Goal: Task Accomplishment & Management: Manage account settings

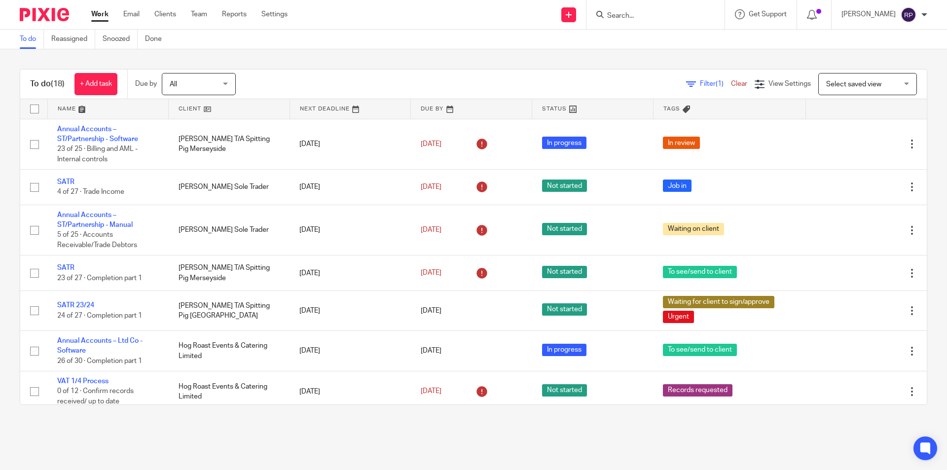
scroll to position [441, 0]
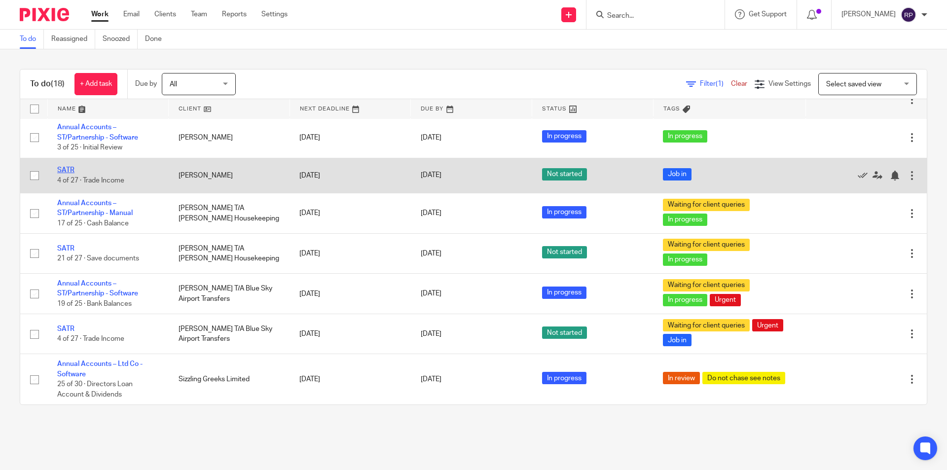
click at [68, 170] on link "SATR" at bounding box center [65, 170] width 17 height 7
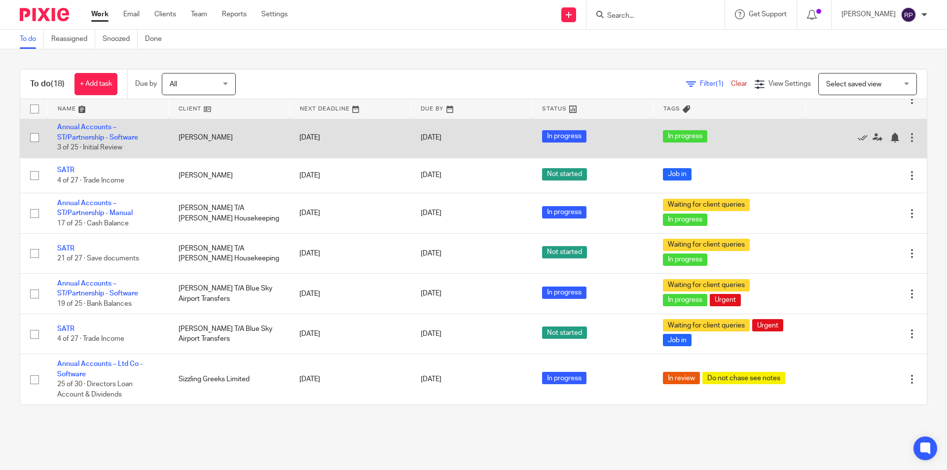
click at [88, 132] on td "Annual Accounts – ST/Partnership - Software 3 of 25 · Initial Review" at bounding box center [107, 137] width 121 height 40
click at [88, 135] on link "Annual Accounts – ST/Partnership - Software" at bounding box center [97, 132] width 81 height 17
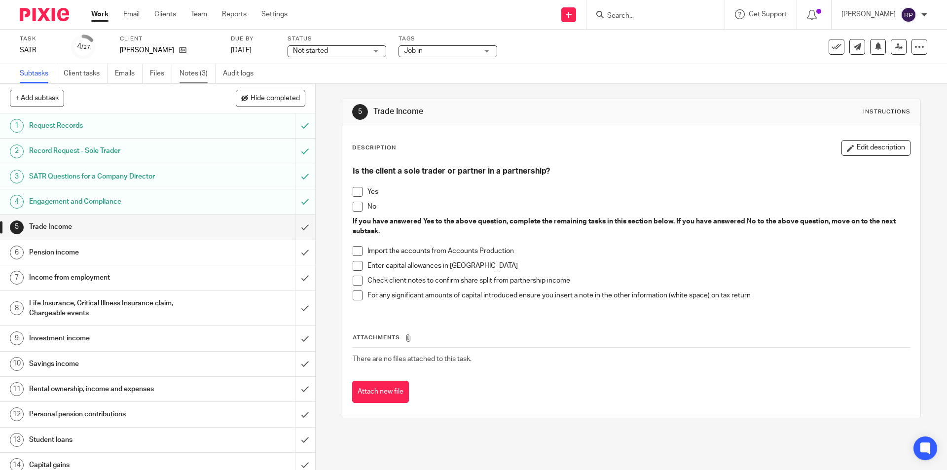
click at [192, 73] on link "Notes (3)" at bounding box center [198, 73] width 36 height 19
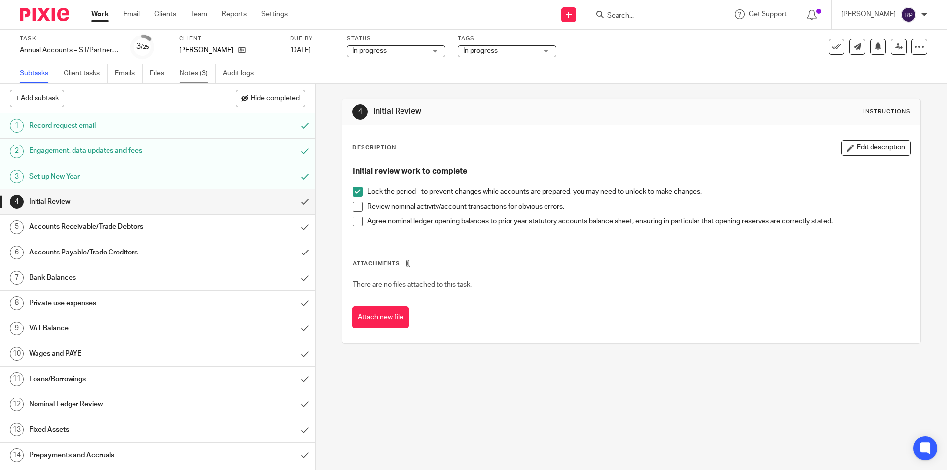
click at [197, 72] on link "Notes (3)" at bounding box center [198, 73] width 36 height 19
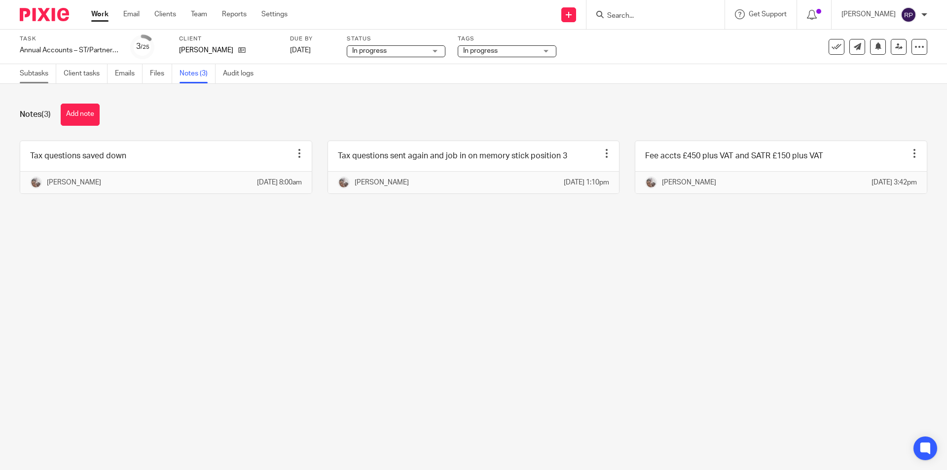
click at [40, 72] on link "Subtasks" at bounding box center [38, 73] width 36 height 19
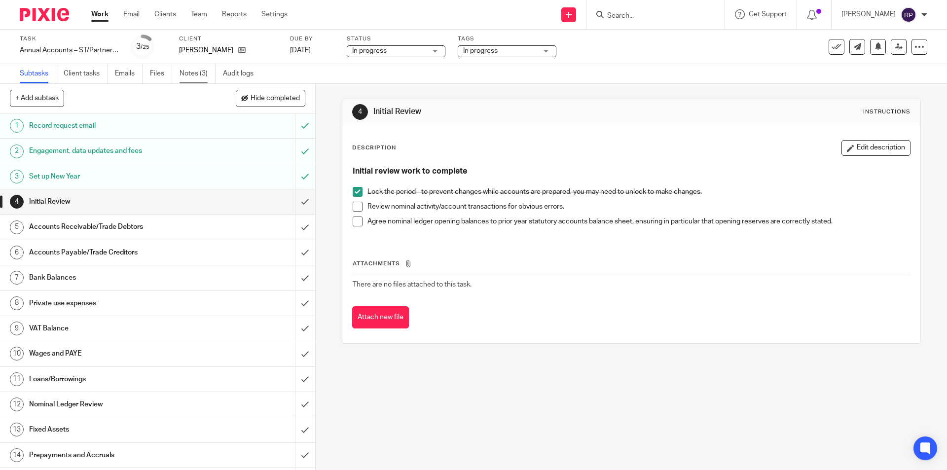
click at [197, 72] on link "Notes (3)" at bounding box center [198, 73] width 36 height 19
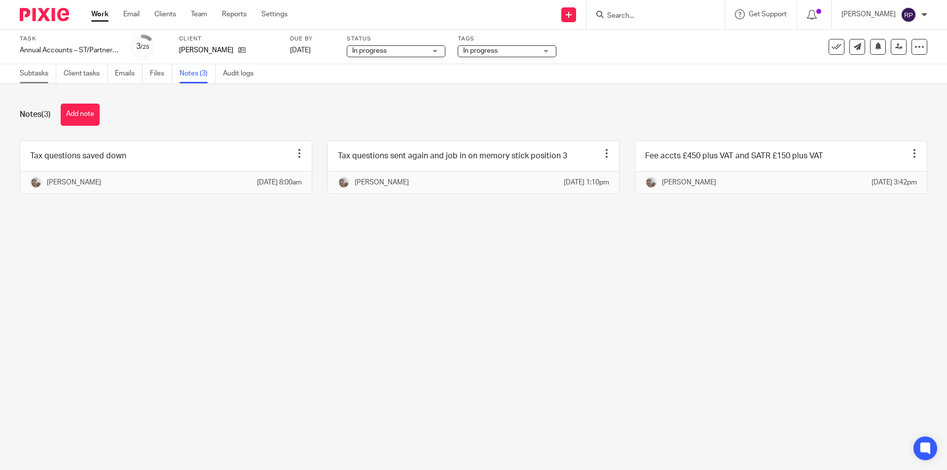
click at [32, 75] on link "Subtasks" at bounding box center [38, 73] width 36 height 19
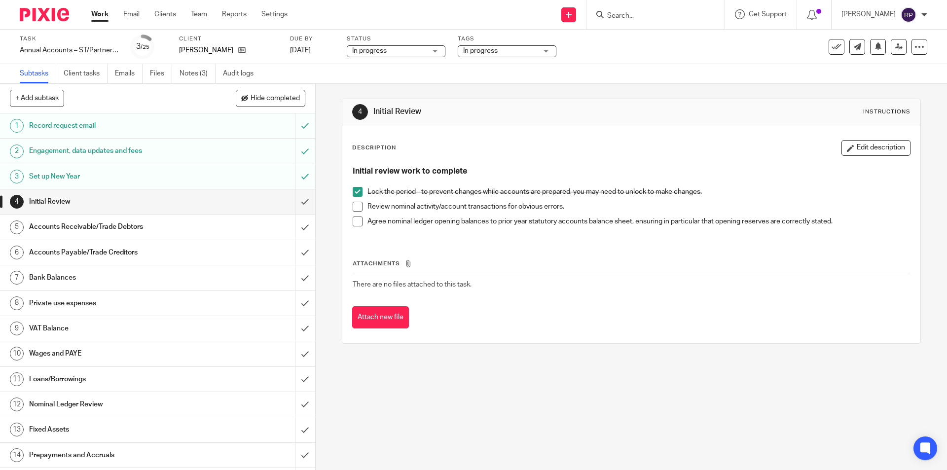
click at [356, 211] on span at bounding box center [358, 207] width 10 height 10
click at [359, 220] on span at bounding box center [358, 222] width 10 height 10
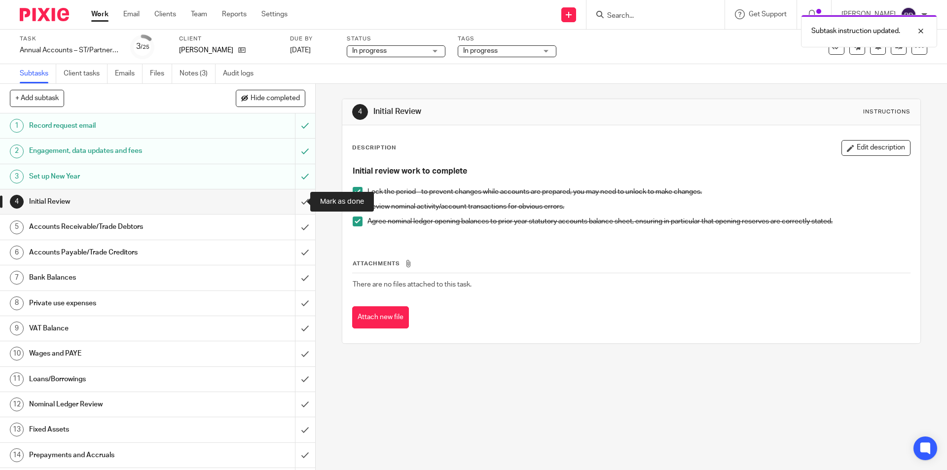
click at [288, 198] on input "submit" at bounding box center [157, 201] width 315 height 25
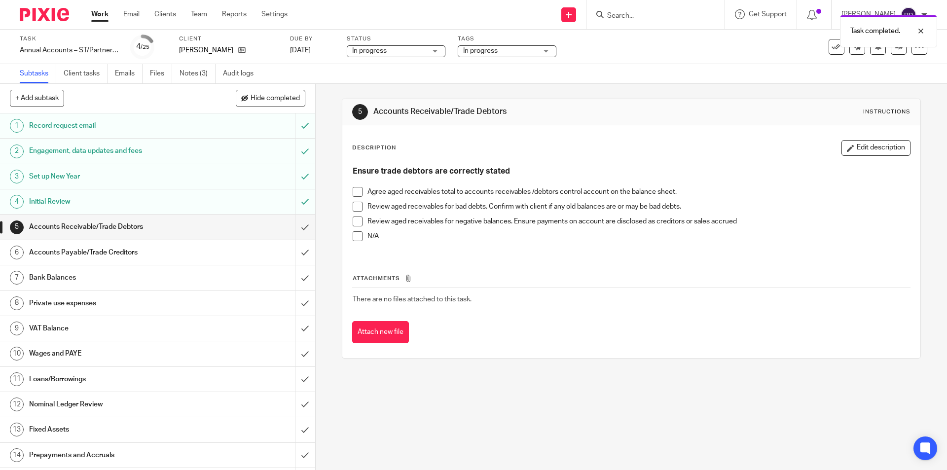
click at [353, 234] on span at bounding box center [358, 236] width 10 height 10
click at [291, 223] on input "submit" at bounding box center [157, 227] width 315 height 25
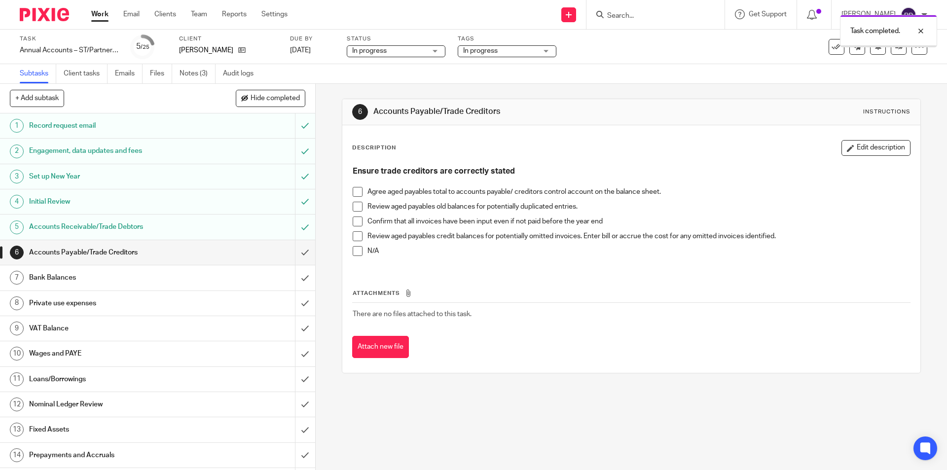
click at [356, 250] on span at bounding box center [358, 251] width 10 height 10
click at [290, 248] on input "submit" at bounding box center [157, 252] width 315 height 25
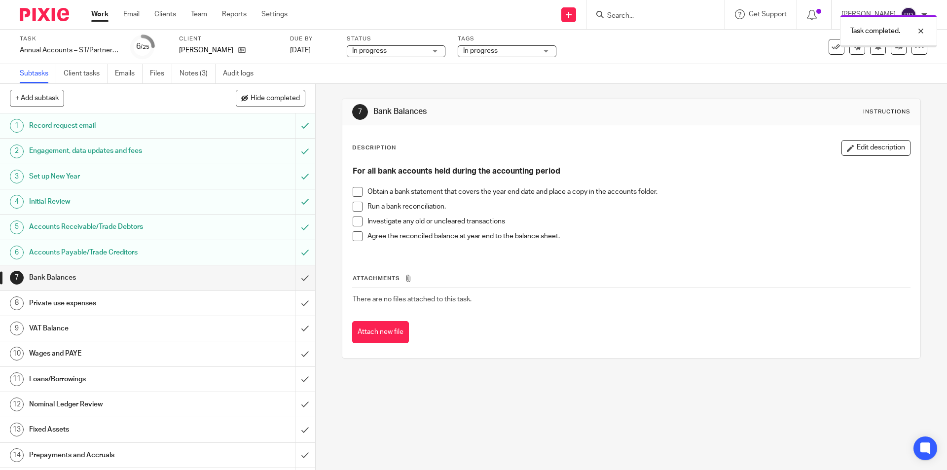
scroll to position [49, 0]
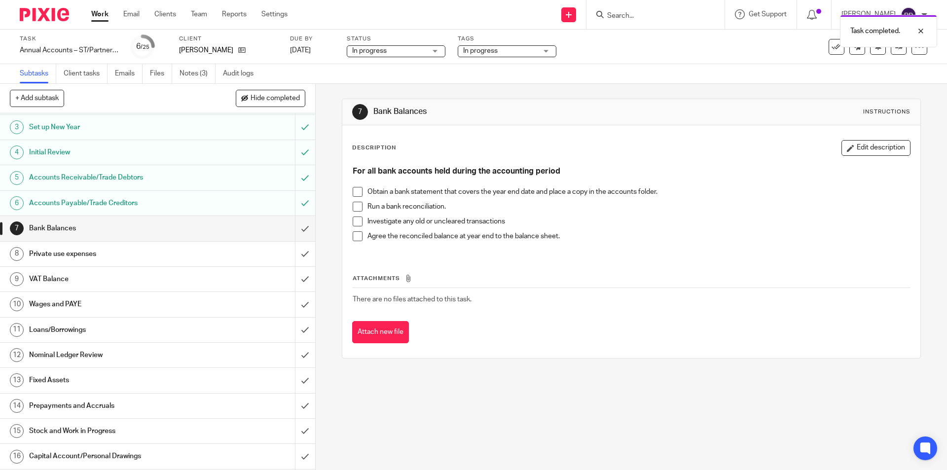
click at [92, 253] on h1 "Private use expenses" at bounding box center [114, 254] width 171 height 15
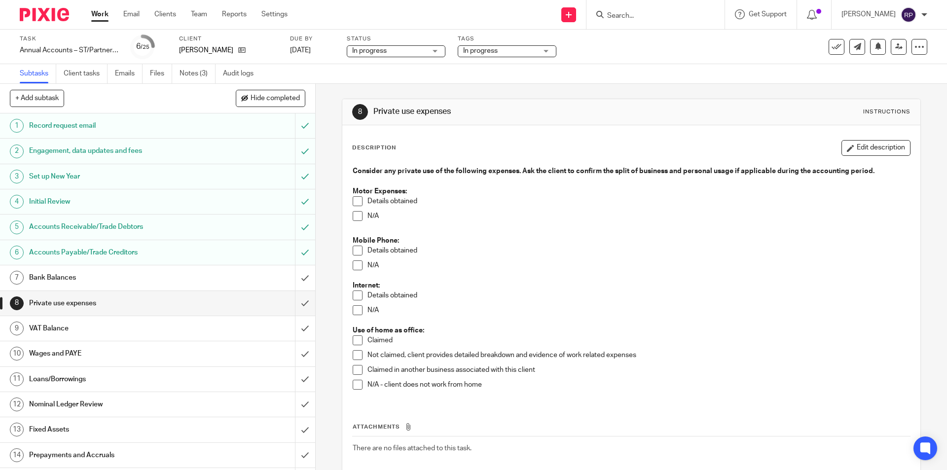
scroll to position [49, 0]
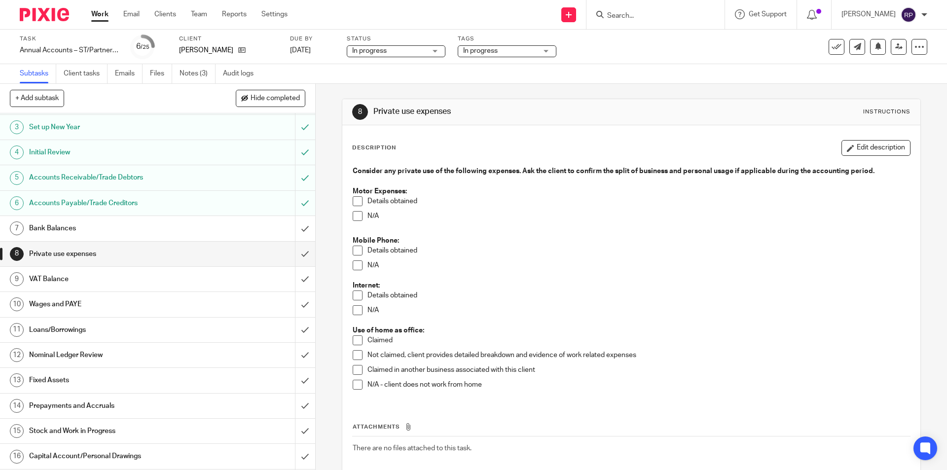
click at [355, 336] on span at bounding box center [358, 340] width 10 height 10
click at [151, 273] on h1 "VAT Balance" at bounding box center [114, 279] width 171 height 15
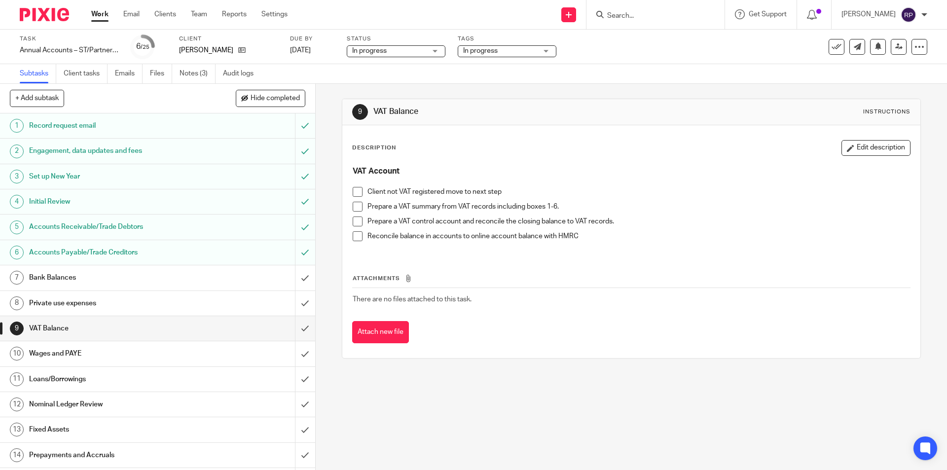
click at [356, 192] on span at bounding box center [358, 192] width 10 height 10
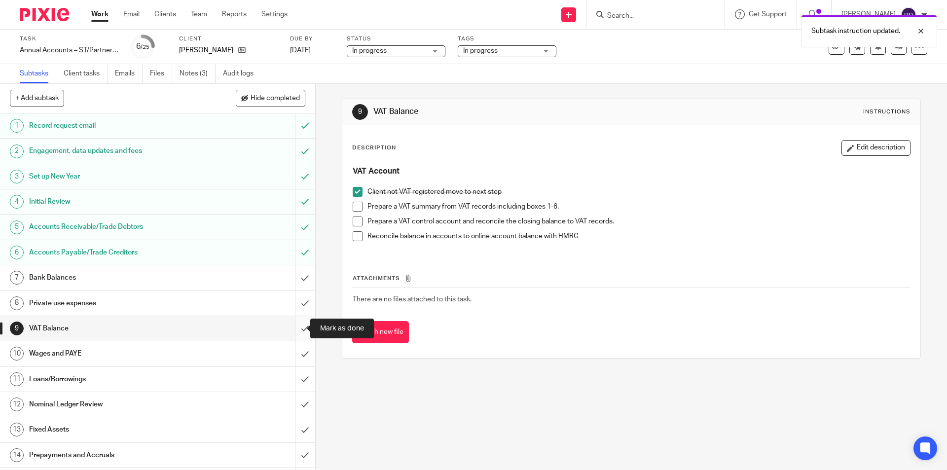
click at [291, 327] on input "submit" at bounding box center [157, 328] width 315 height 25
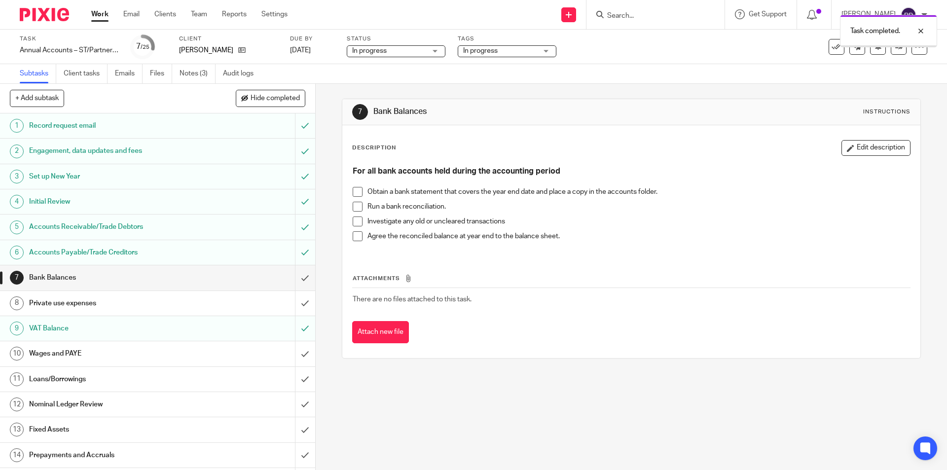
click at [64, 358] on h1 "Wages and PAYE" at bounding box center [114, 353] width 171 height 15
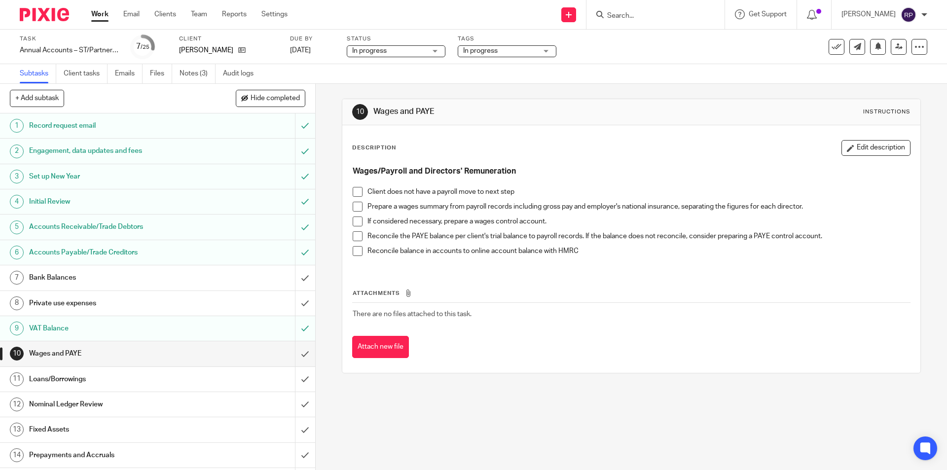
click at [362, 189] on li "Client does not have a payroll move to next step" at bounding box center [631, 194] width 557 height 15
click at [355, 189] on span at bounding box center [358, 192] width 10 height 10
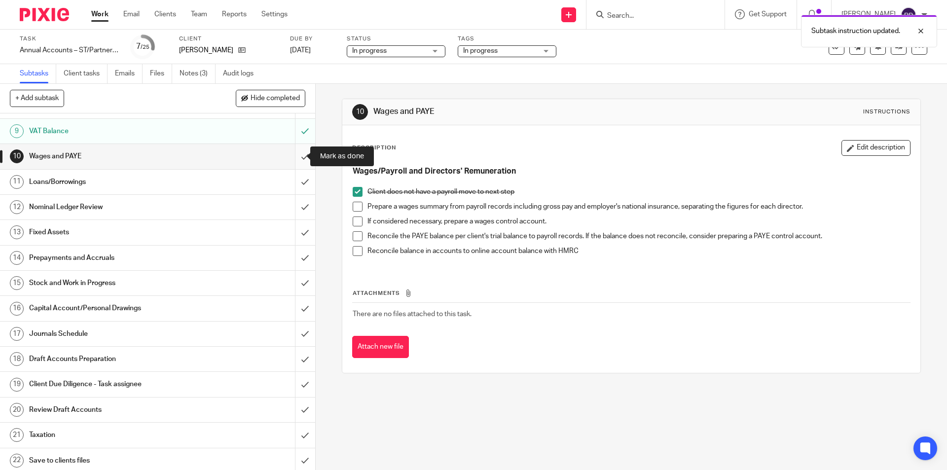
click at [293, 155] on input "submit" at bounding box center [157, 156] width 315 height 25
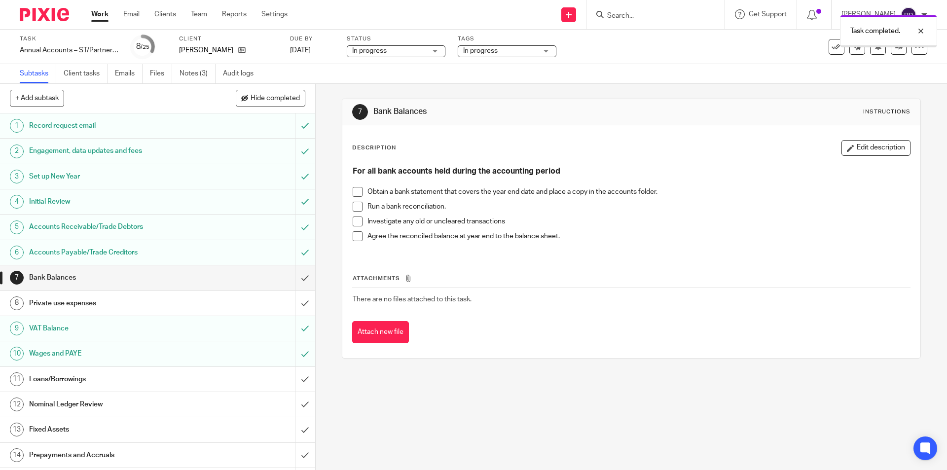
scroll to position [49, 0]
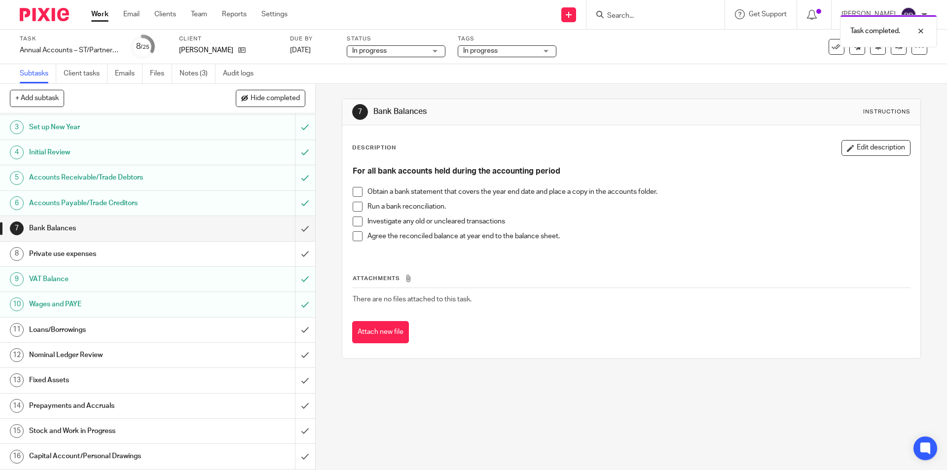
click at [26, 329] on link "11 Loans/Borrowings" at bounding box center [147, 330] width 295 height 25
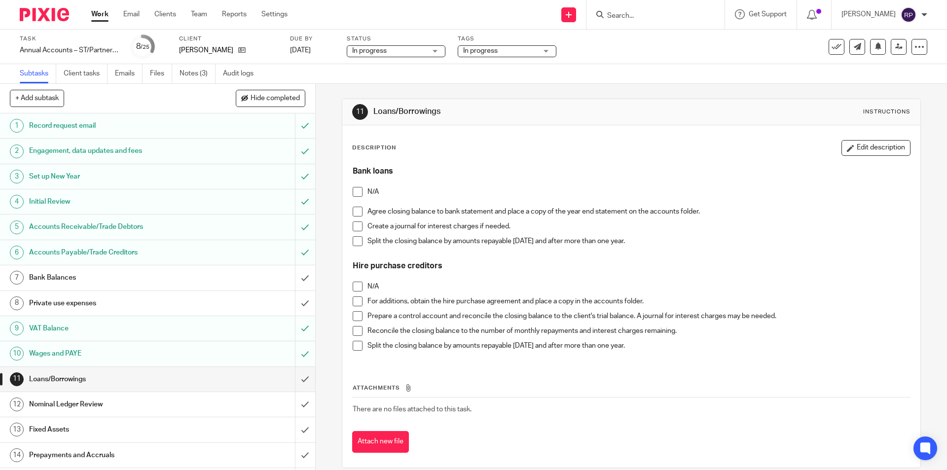
click at [357, 187] on span at bounding box center [358, 192] width 10 height 10
click at [356, 285] on span at bounding box center [358, 287] width 10 height 10
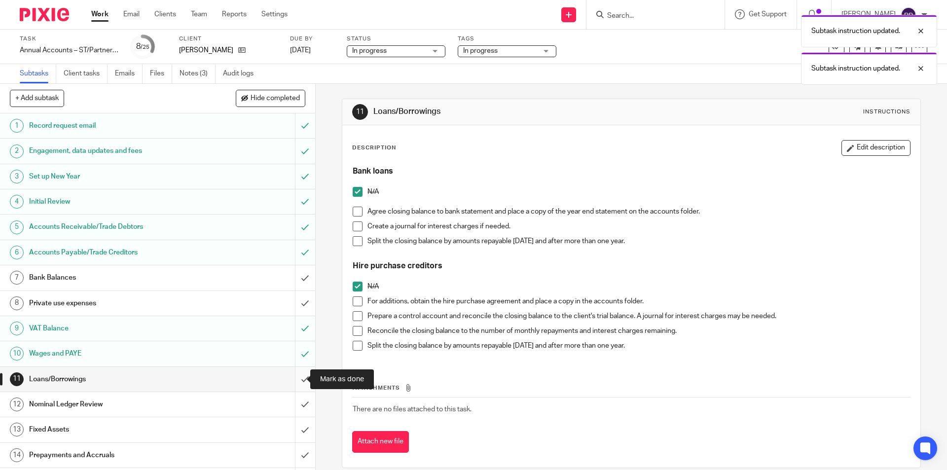
click at [293, 375] on input "submit" at bounding box center [157, 379] width 315 height 25
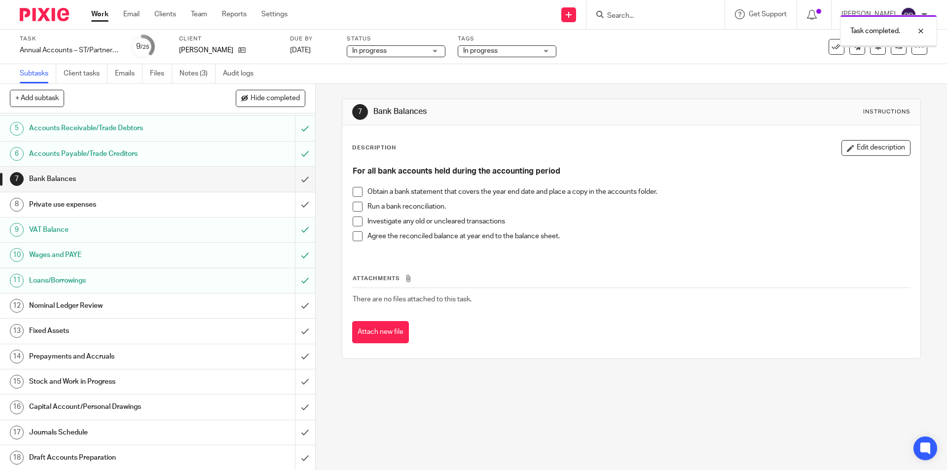
scroll to position [197, 0]
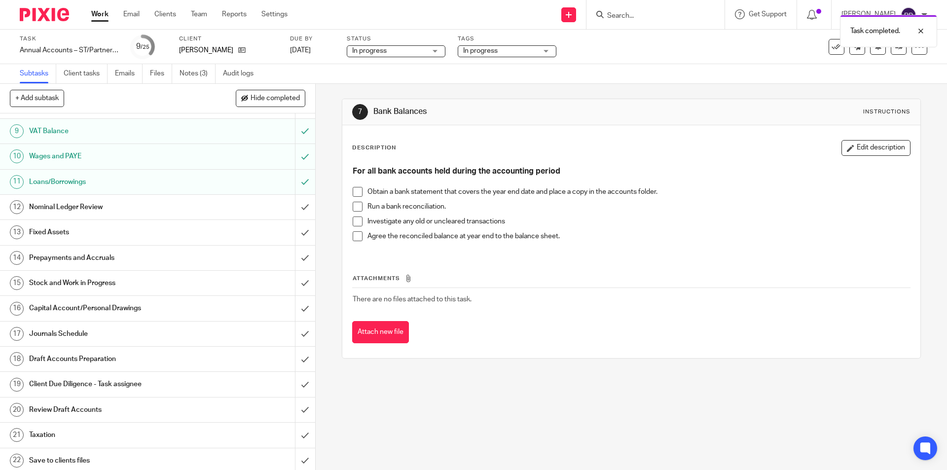
click at [94, 206] on h1 "Nominal Ledger Review" at bounding box center [114, 207] width 171 height 15
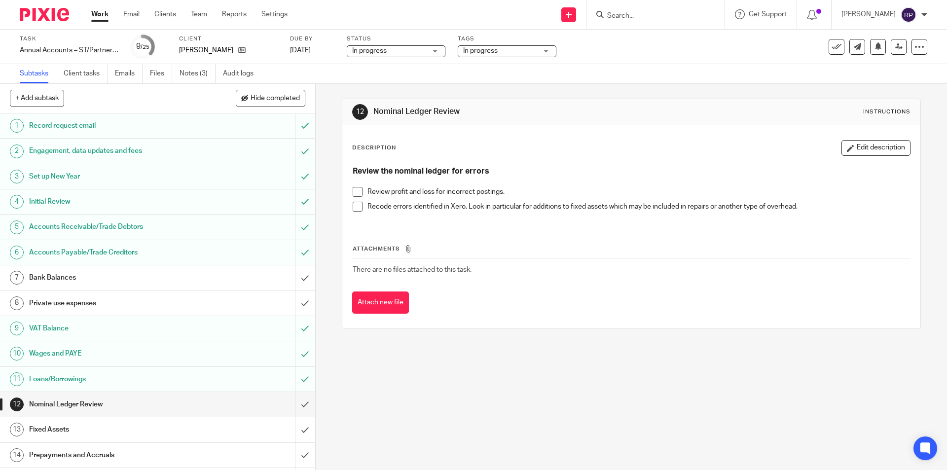
click at [353, 192] on span at bounding box center [358, 192] width 10 height 10
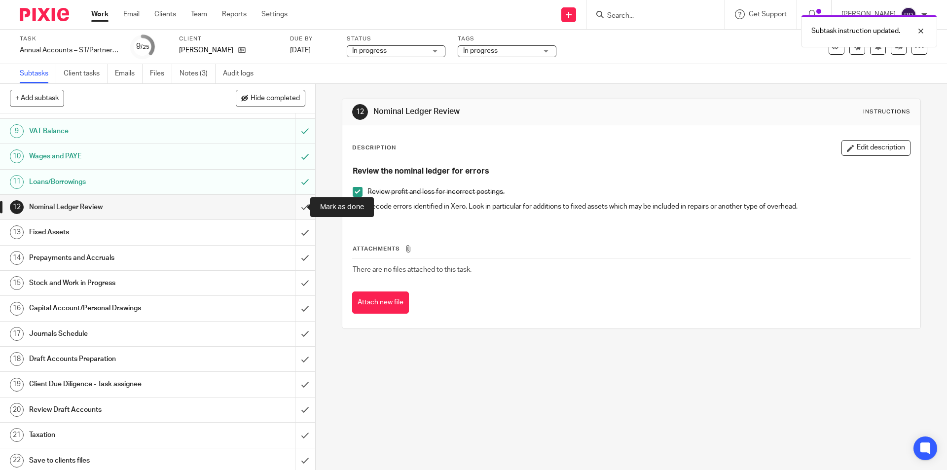
click at [290, 206] on input "submit" at bounding box center [157, 207] width 315 height 25
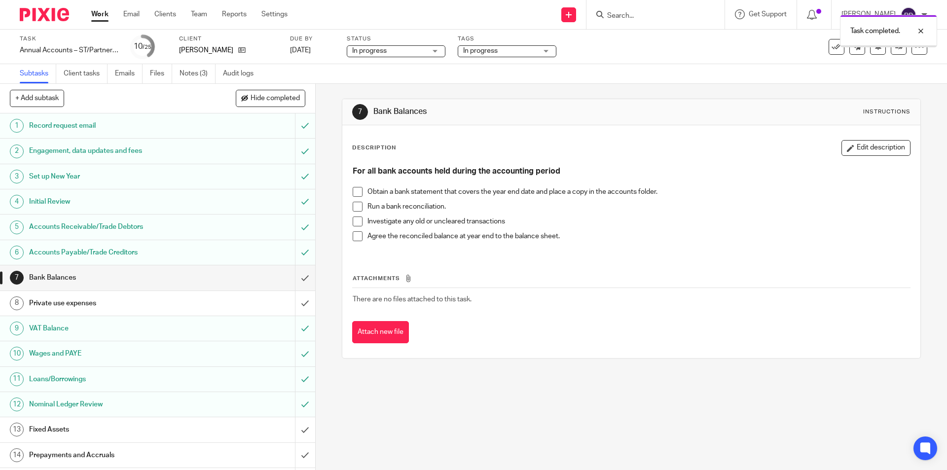
scroll to position [99, 0]
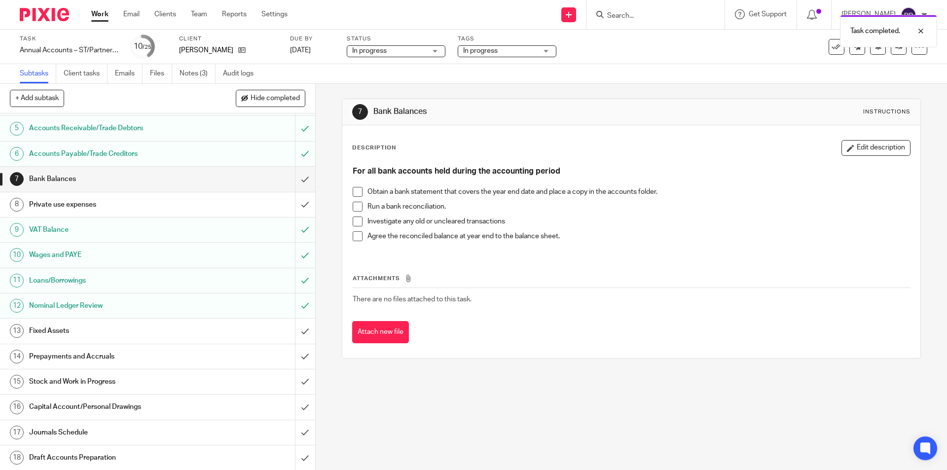
click at [80, 326] on h1 "Fixed Assets" at bounding box center [114, 331] width 171 height 15
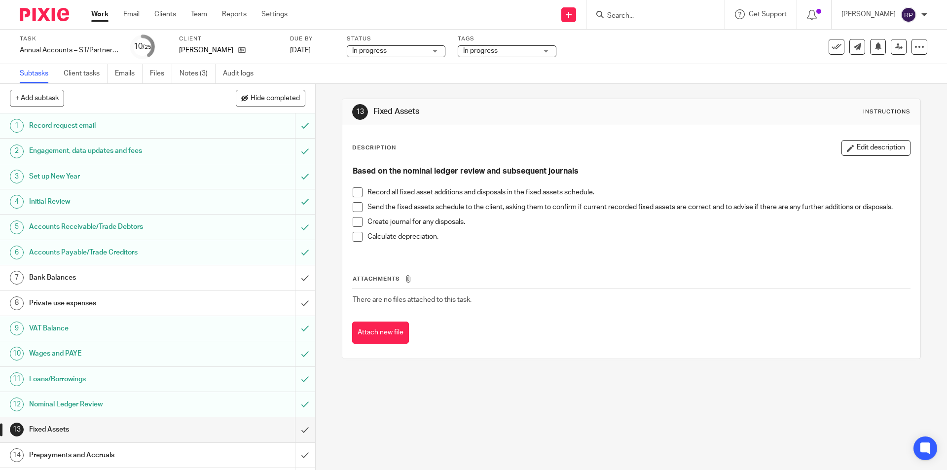
click at [354, 194] on span at bounding box center [358, 192] width 10 height 10
click at [356, 236] on span at bounding box center [358, 237] width 10 height 10
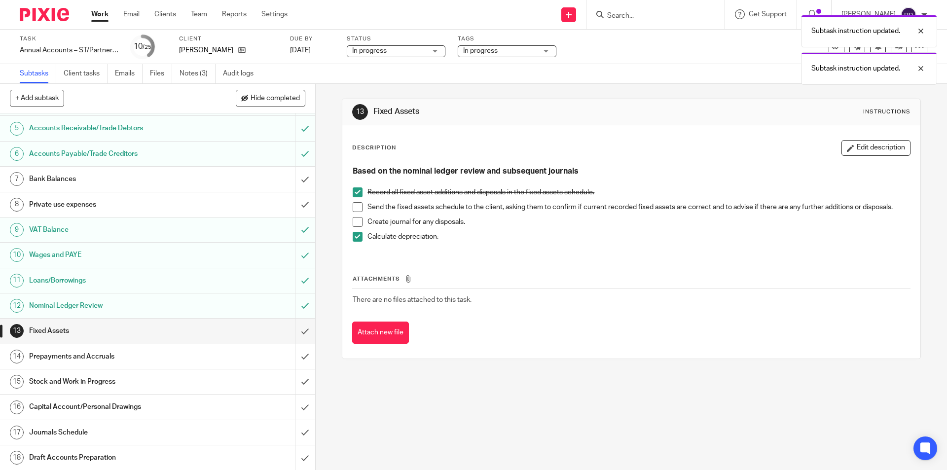
scroll to position [197, 0]
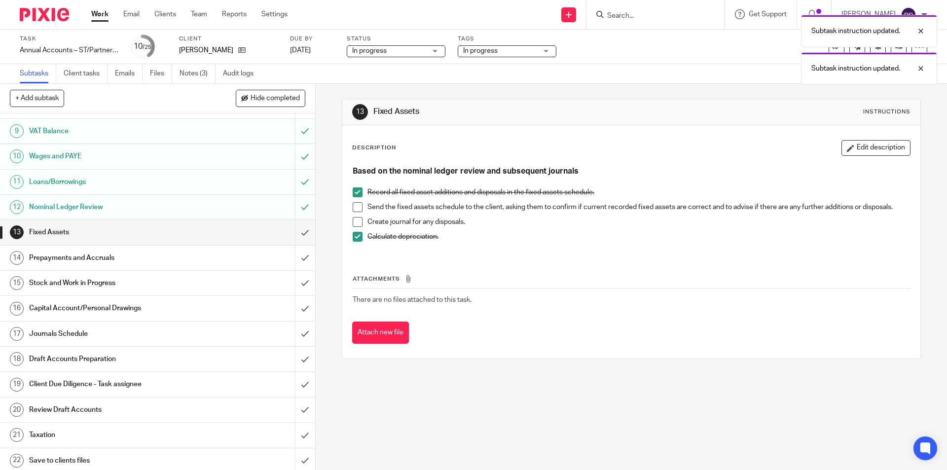
click at [105, 258] on h1 "Prepayments and Accruals" at bounding box center [114, 258] width 171 height 15
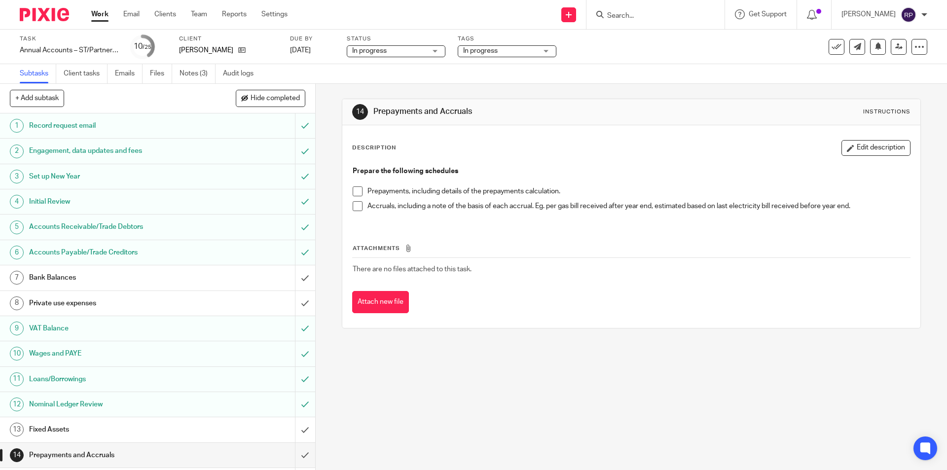
click at [354, 191] on span at bounding box center [358, 191] width 10 height 10
click at [353, 207] on span at bounding box center [358, 206] width 10 height 10
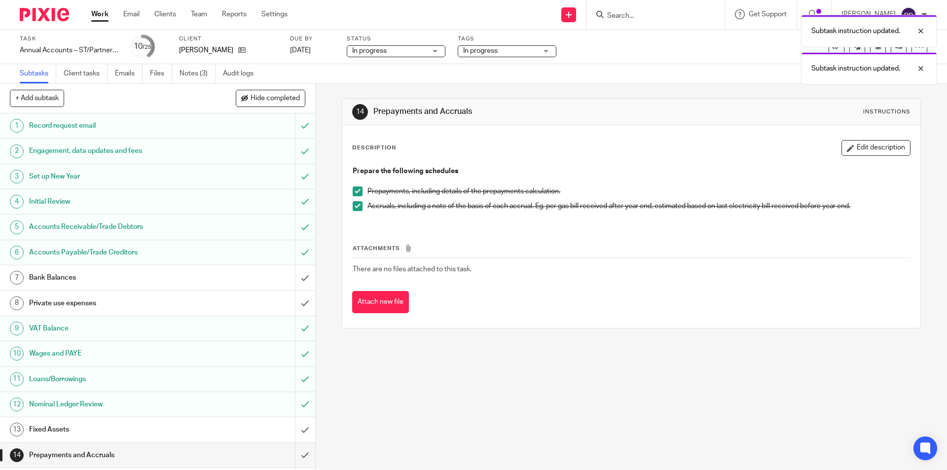
scroll to position [148, 0]
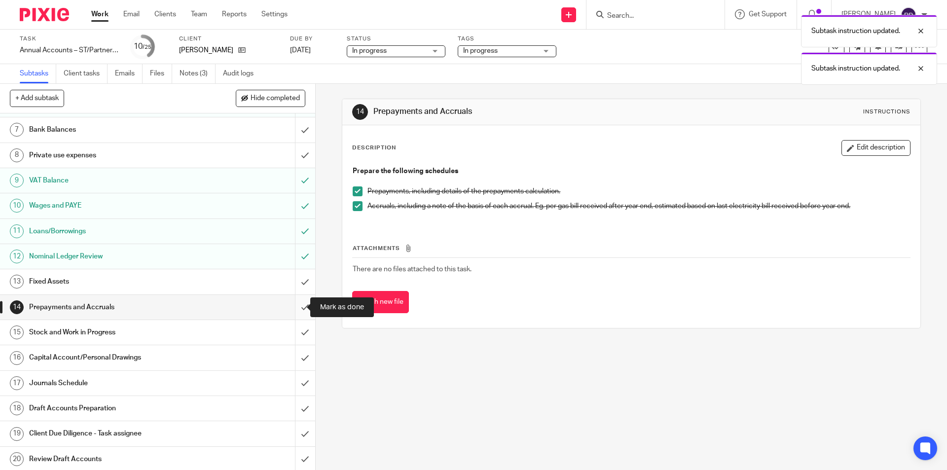
click at [297, 307] on input "submit" at bounding box center [157, 307] width 315 height 25
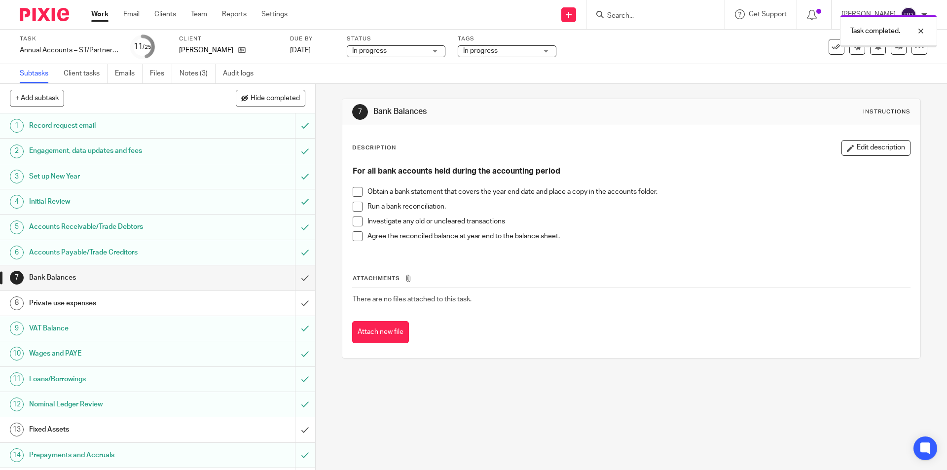
scroll to position [277, 0]
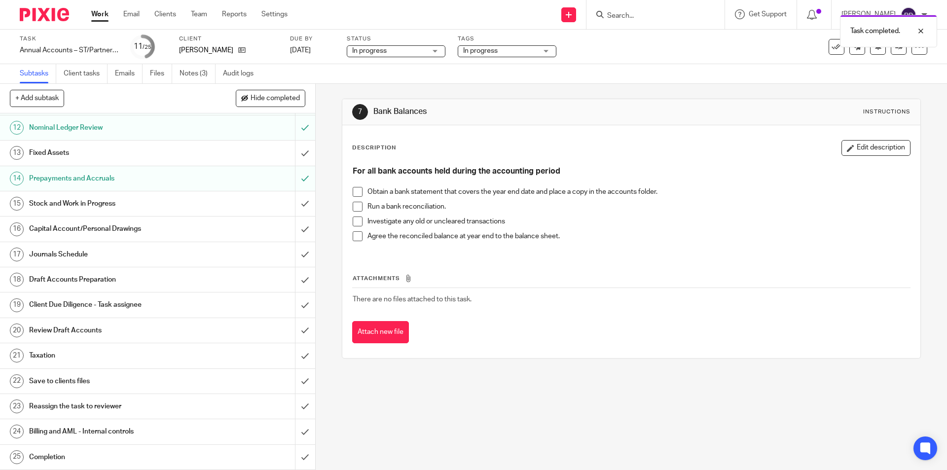
click at [104, 203] on h1 "Stock and Work in Progress" at bounding box center [114, 203] width 171 height 15
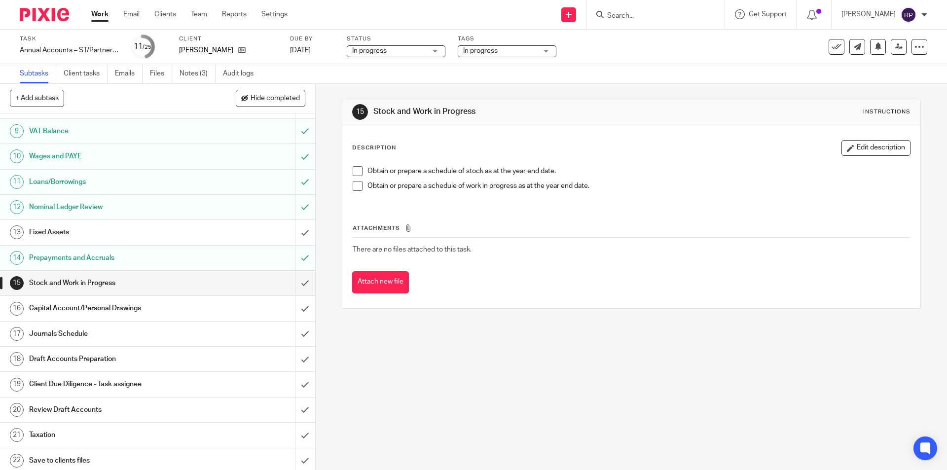
scroll to position [247, 0]
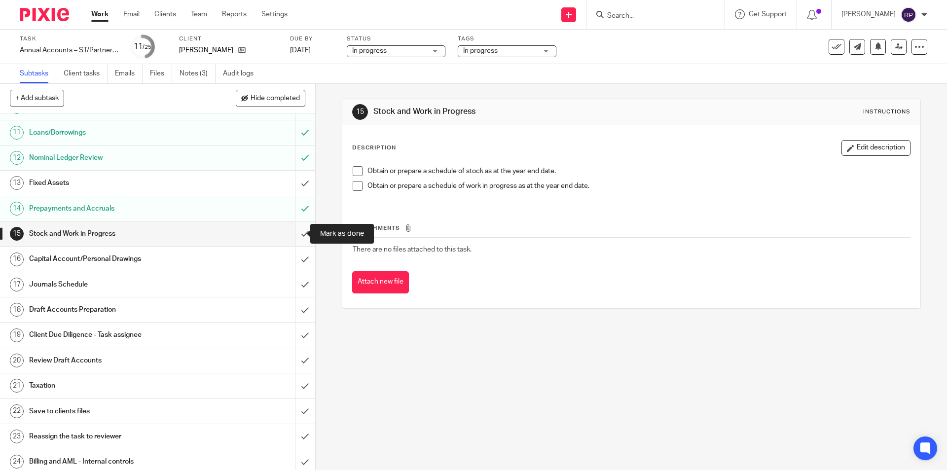
click at [294, 232] on input "submit" at bounding box center [157, 233] width 315 height 25
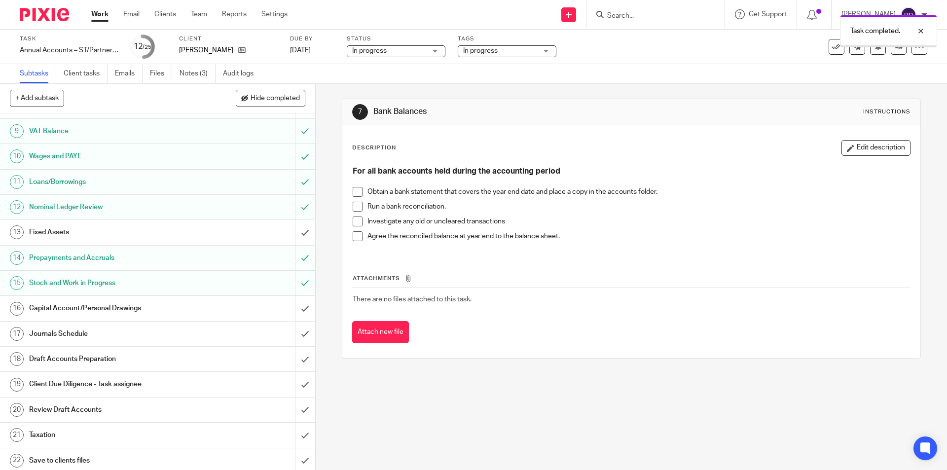
scroll to position [247, 0]
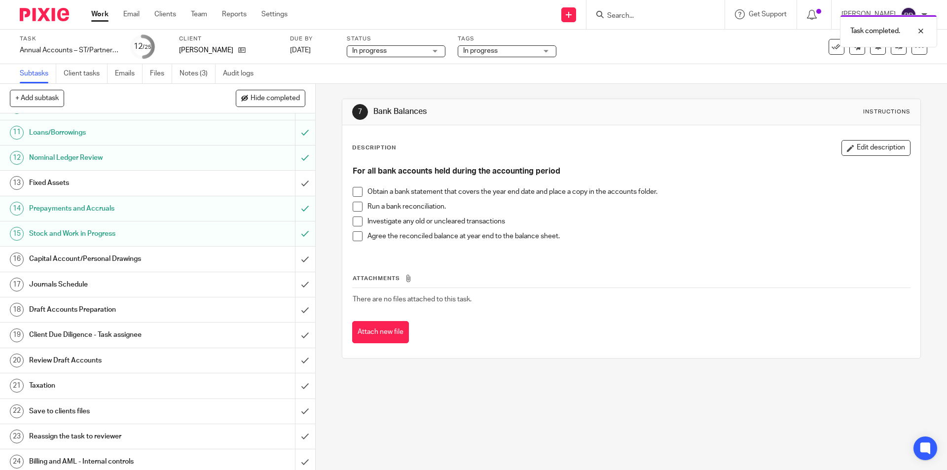
click at [130, 257] on h1 "Capital Account/Personal Drawings" at bounding box center [114, 259] width 171 height 15
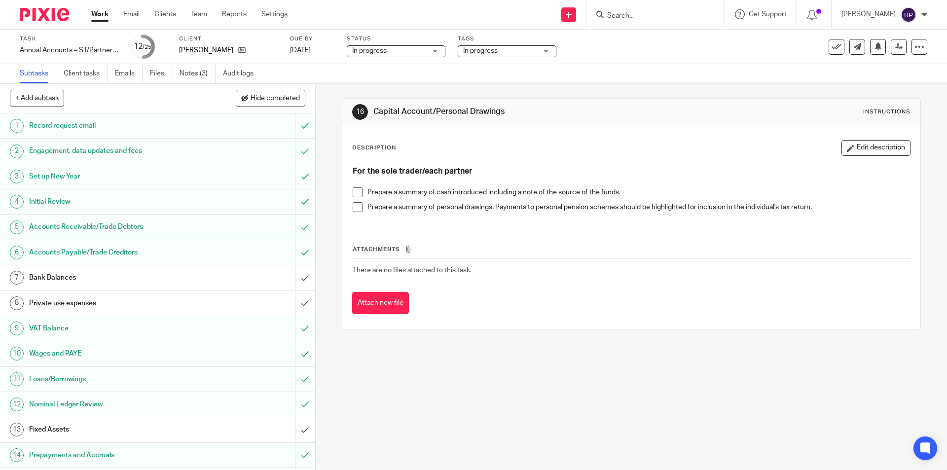
click at [357, 191] on span at bounding box center [358, 192] width 10 height 10
click at [353, 208] on span at bounding box center [358, 207] width 10 height 10
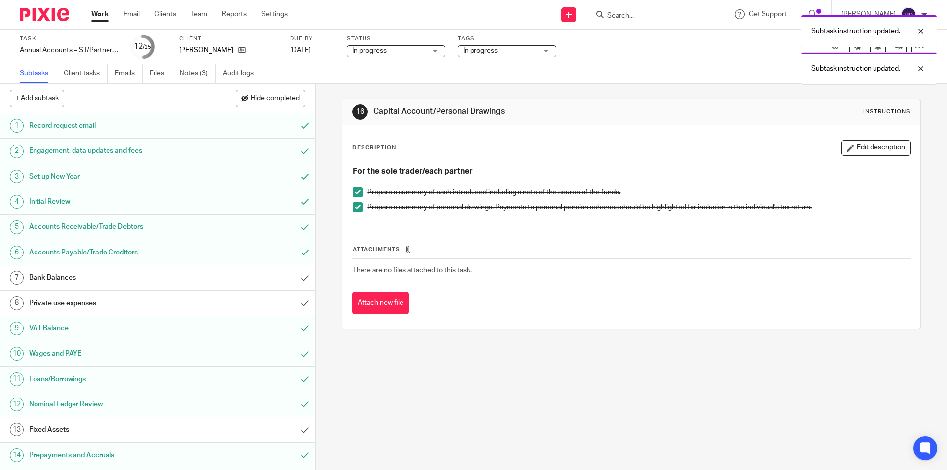
scroll to position [277, 0]
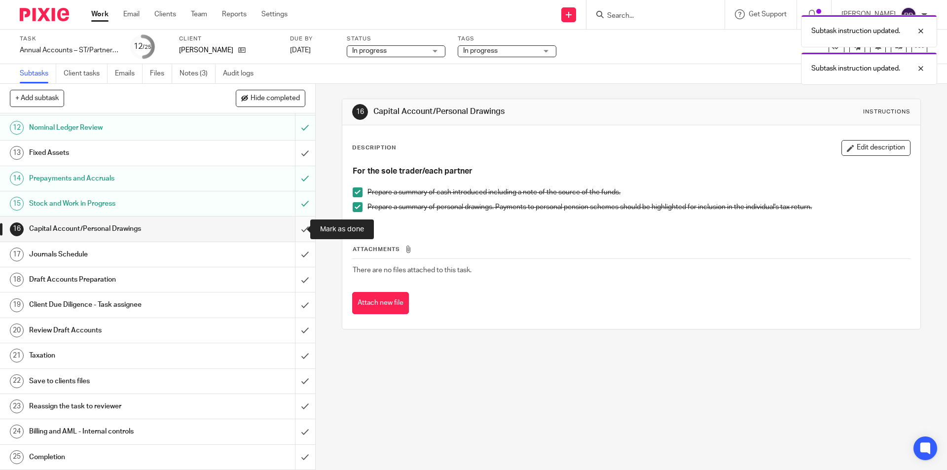
click at [293, 226] on input "submit" at bounding box center [157, 229] width 315 height 25
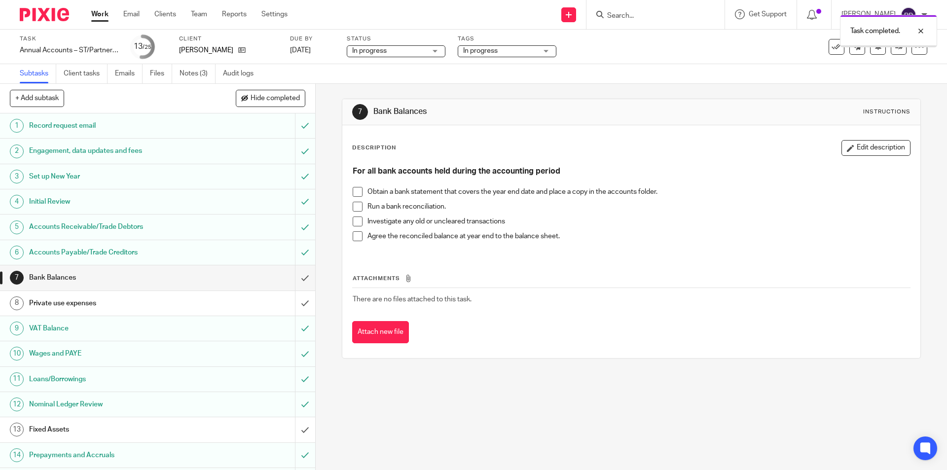
scroll to position [197, 0]
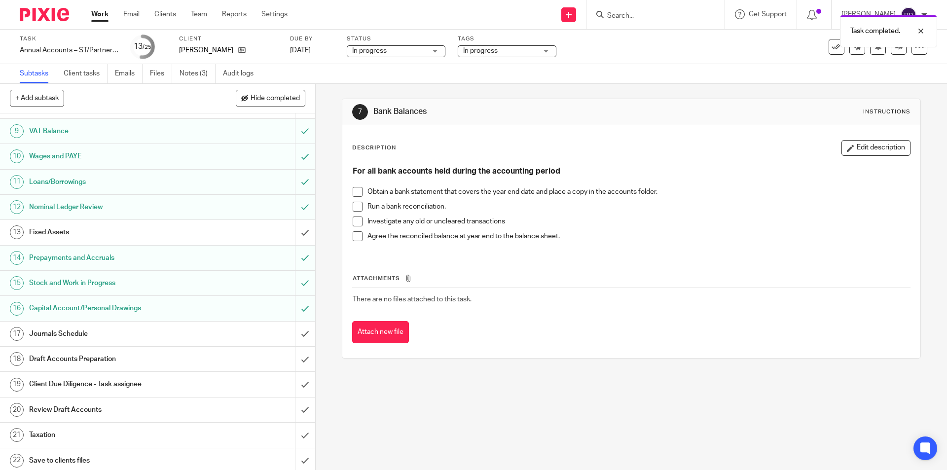
click at [84, 332] on h1 "Journals Schedule" at bounding box center [114, 334] width 171 height 15
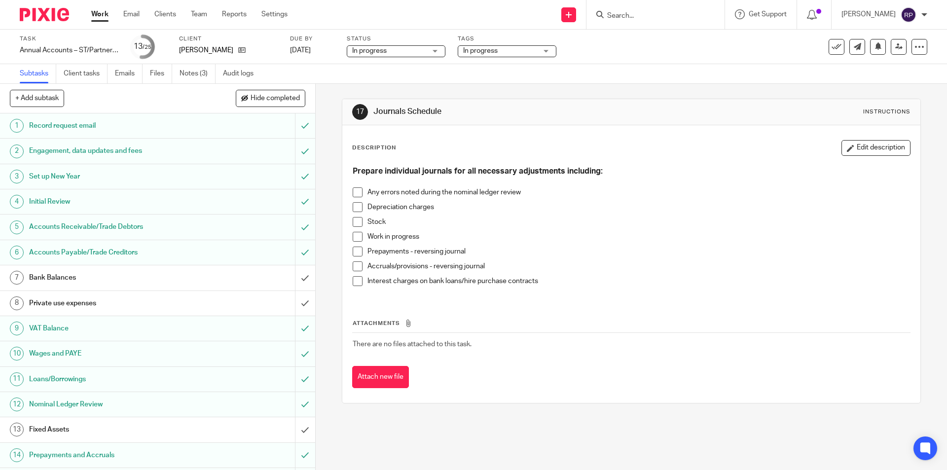
click at [353, 205] on span at bounding box center [358, 207] width 10 height 10
click at [354, 250] on span at bounding box center [358, 252] width 10 height 10
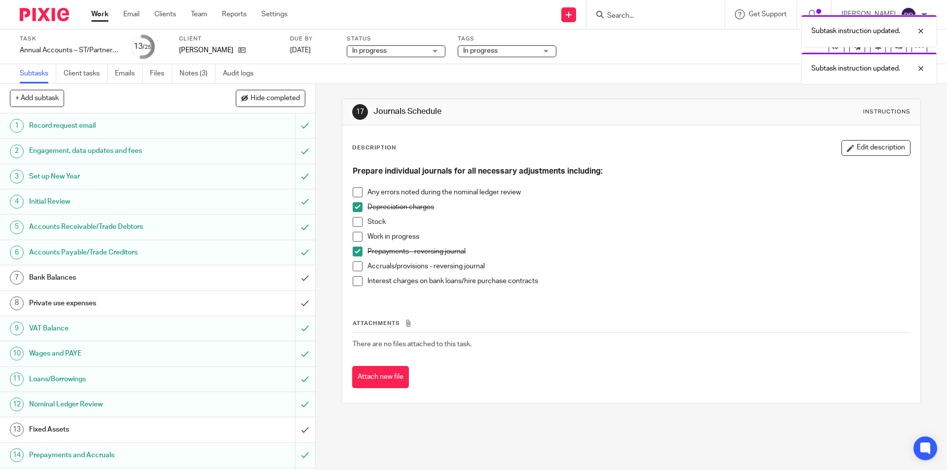
click at [353, 266] on span at bounding box center [358, 266] width 10 height 10
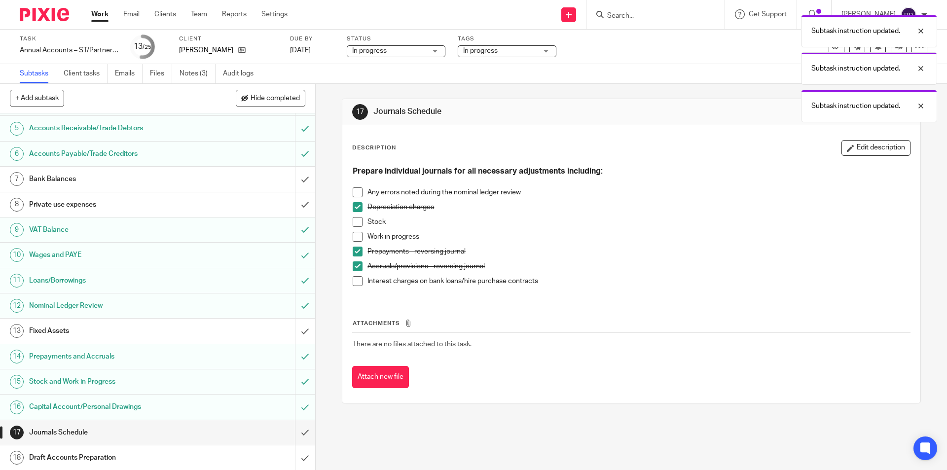
scroll to position [148, 0]
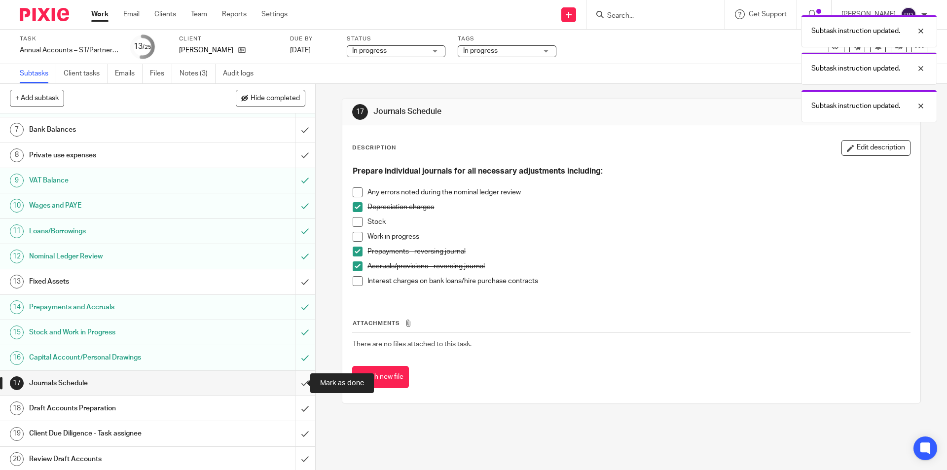
click at [292, 378] on input "submit" at bounding box center [157, 383] width 315 height 25
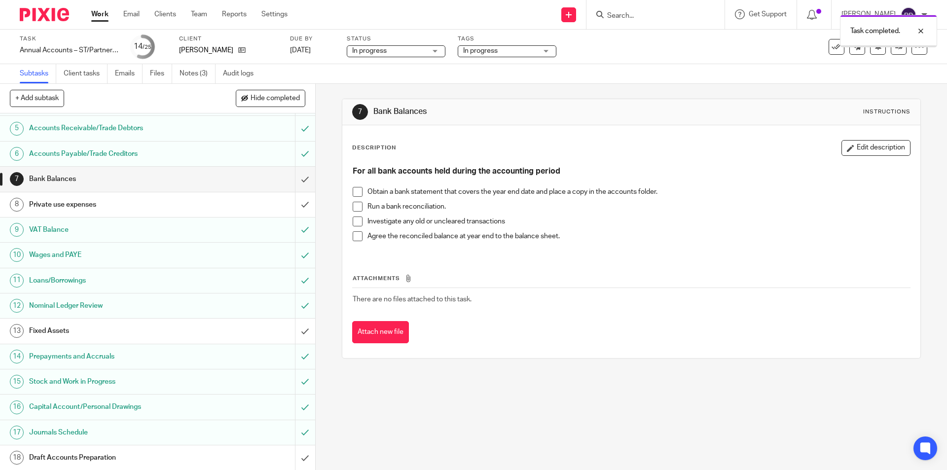
scroll to position [148, 0]
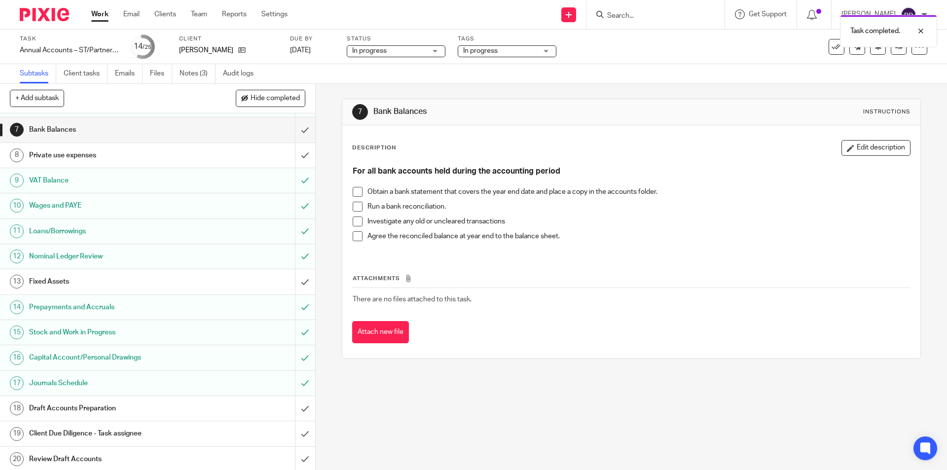
click at [83, 408] on h1 "Draft Accounts Preparation" at bounding box center [114, 408] width 171 height 15
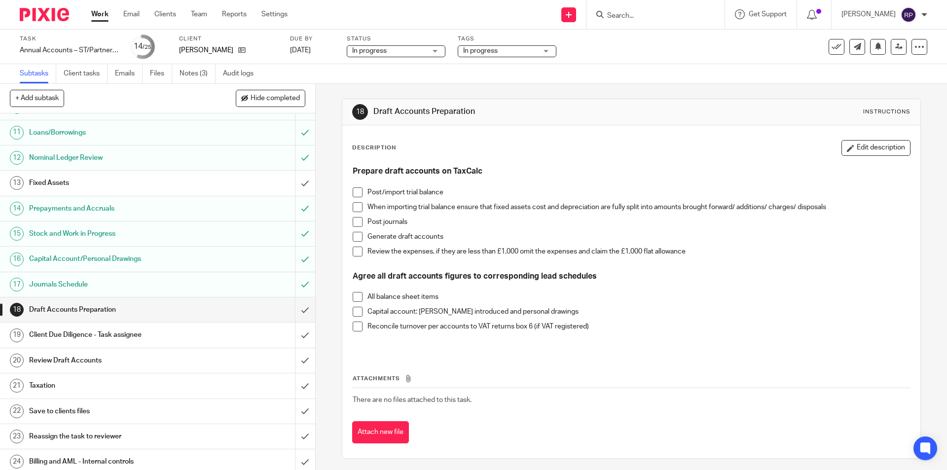
scroll to position [148, 0]
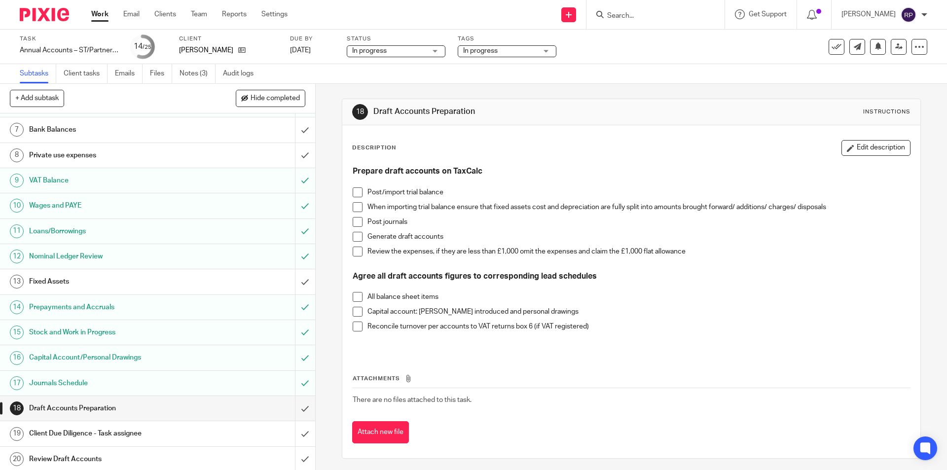
click at [117, 282] on h1 "Fixed Assets" at bounding box center [114, 281] width 171 height 15
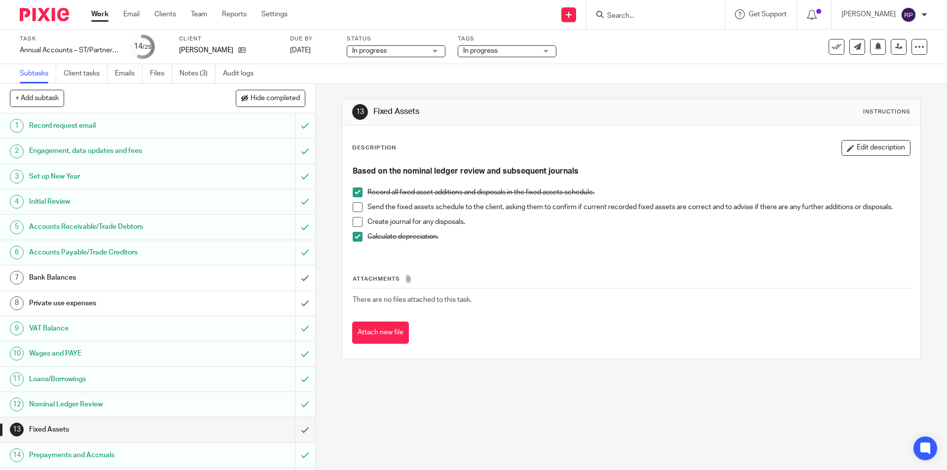
click at [59, 279] on h1 "Bank Balances" at bounding box center [114, 277] width 171 height 15
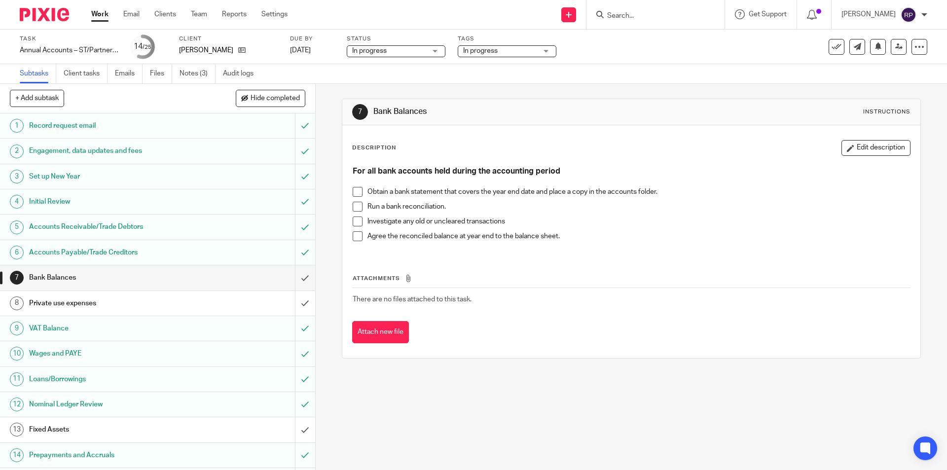
click at [357, 190] on span at bounding box center [358, 192] width 10 height 10
click at [356, 204] on span at bounding box center [358, 207] width 10 height 10
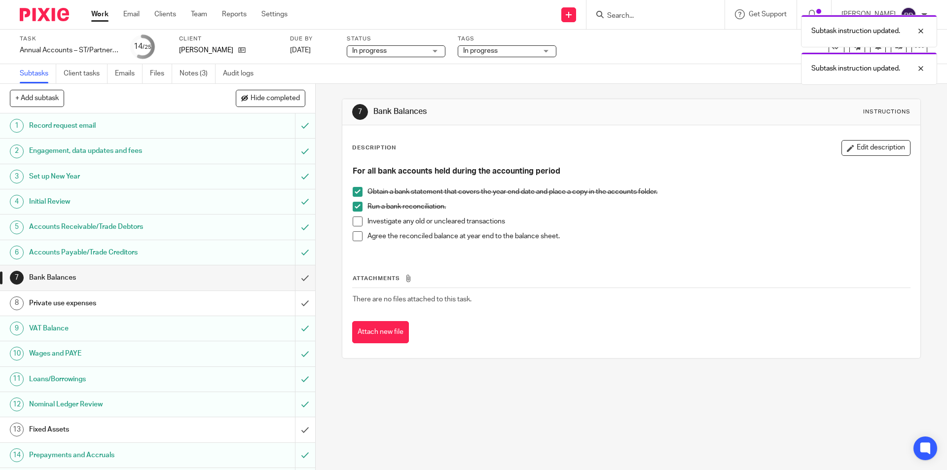
click at [354, 222] on span at bounding box center [358, 222] width 10 height 10
click at [353, 239] on span at bounding box center [358, 236] width 10 height 10
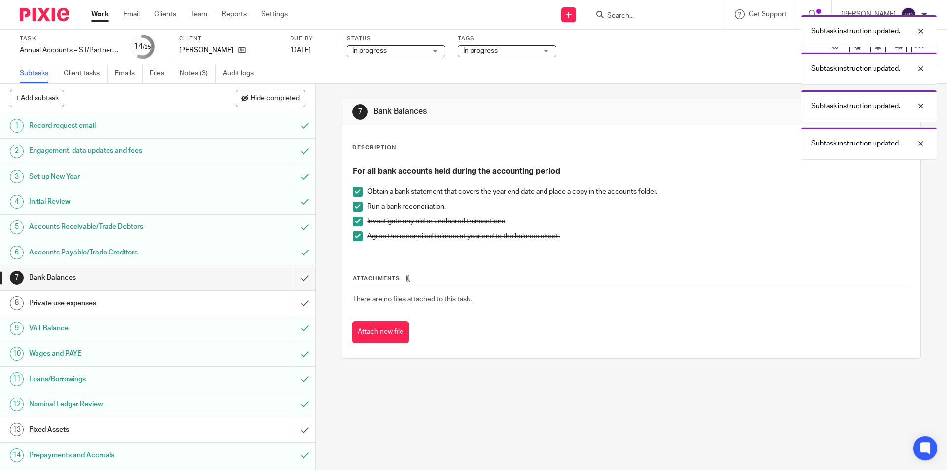
click at [360, 235] on span at bounding box center [358, 236] width 10 height 10
click at [354, 235] on span at bounding box center [358, 236] width 10 height 10
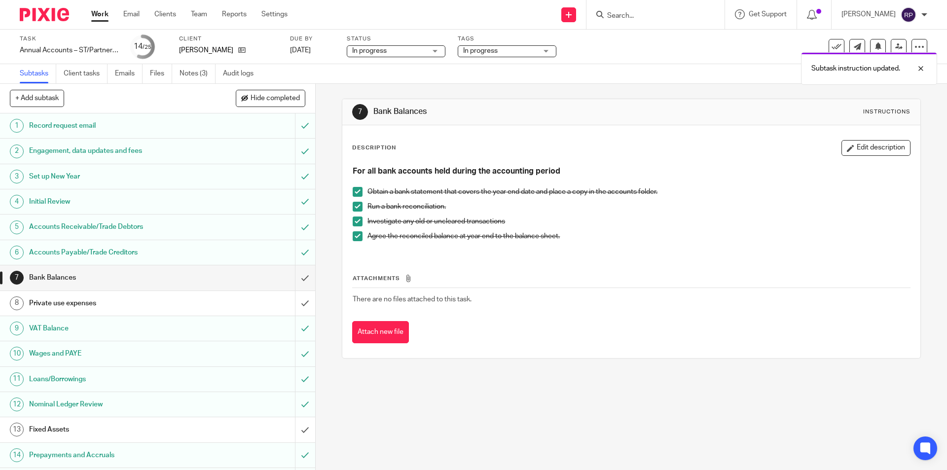
click at [353, 235] on span at bounding box center [358, 236] width 10 height 10
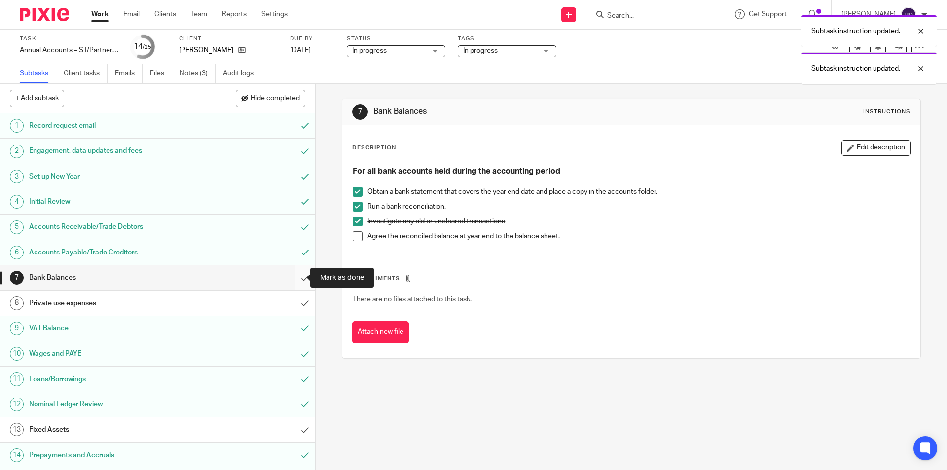
click at [296, 275] on input "submit" at bounding box center [157, 277] width 315 height 25
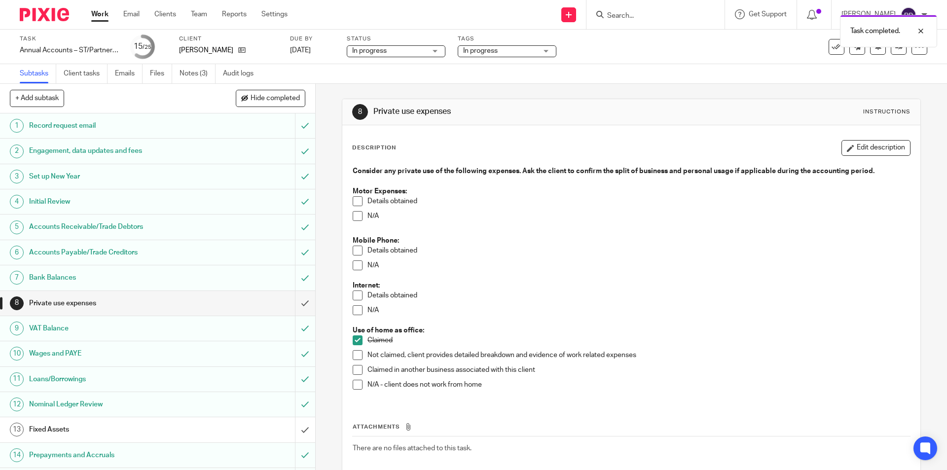
click at [358, 309] on span at bounding box center [358, 310] width 10 height 10
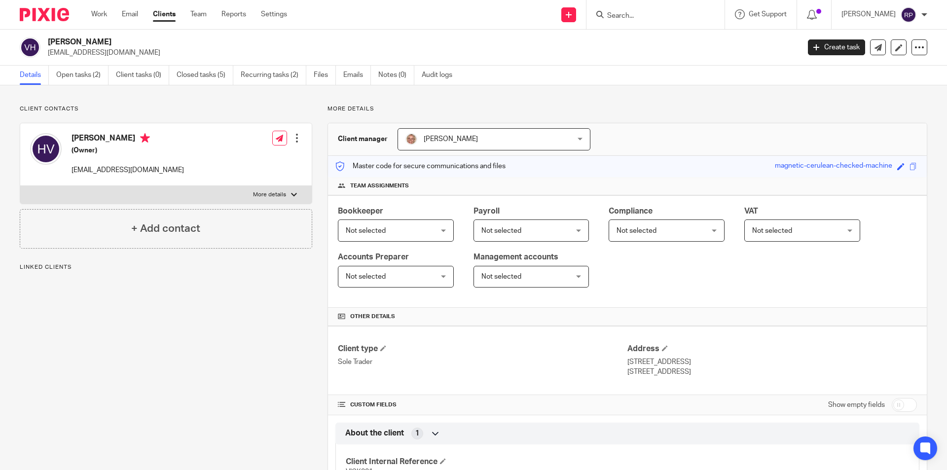
click at [240, 194] on label "More details" at bounding box center [165, 195] width 291 height 18
click at [20, 186] on input "More details" at bounding box center [20, 185] width 0 height 0
checkbox input "true"
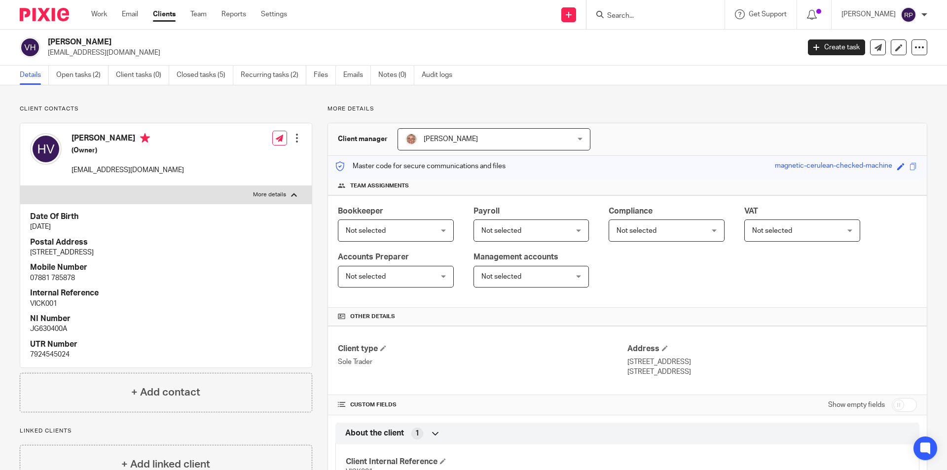
drag, startPoint x: 620, startPoint y: 361, endPoint x: 668, endPoint y: 363, distance: 47.9
click at [680, 361] on div "Client type Sole Trader Address 34 Worsley Street Accrington, Lancashire, BB5 2…" at bounding box center [627, 360] width 599 height 69
click at [620, 359] on p "Sole Trader" at bounding box center [483, 362] width 290 height 10
drag, startPoint x: 678, startPoint y: 360, endPoint x: 622, endPoint y: 362, distance: 55.8
click at [627, 362] on p "34 Worsley Street" at bounding box center [772, 362] width 290 height 10
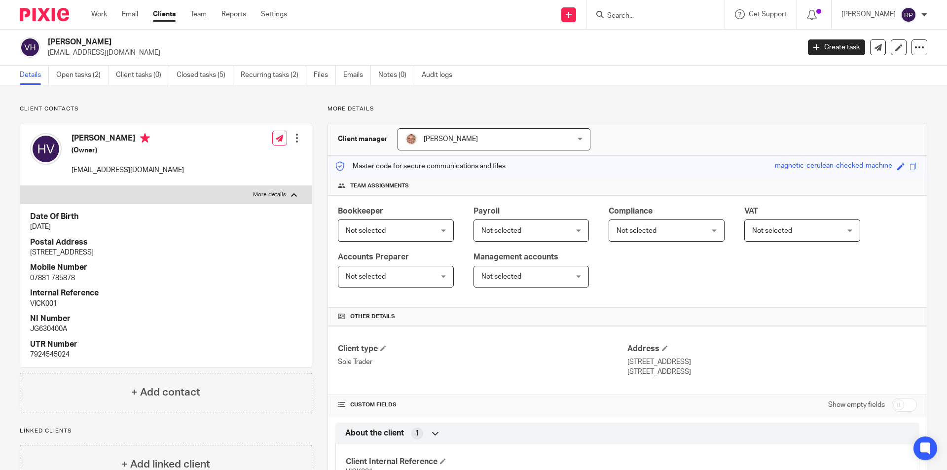
copy p "34 Worsley Street"
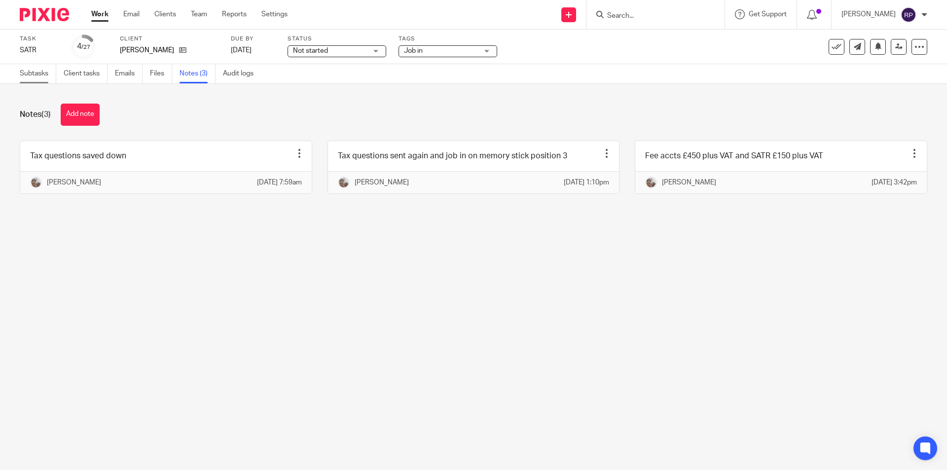
click at [38, 80] on link "Subtasks" at bounding box center [38, 73] width 36 height 19
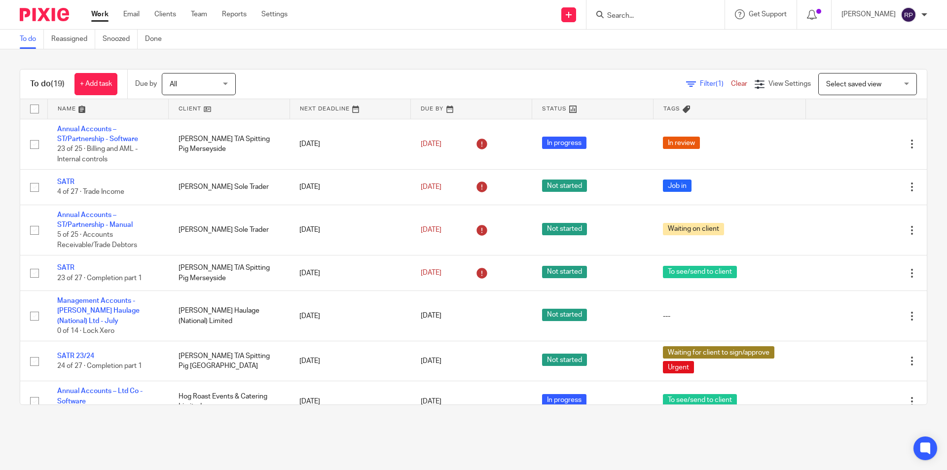
click at [596, 428] on main "To do Reassigned Snoozed Done To do (19) + Add task Due by All All [DATE] [DATE…" at bounding box center [473, 235] width 947 height 470
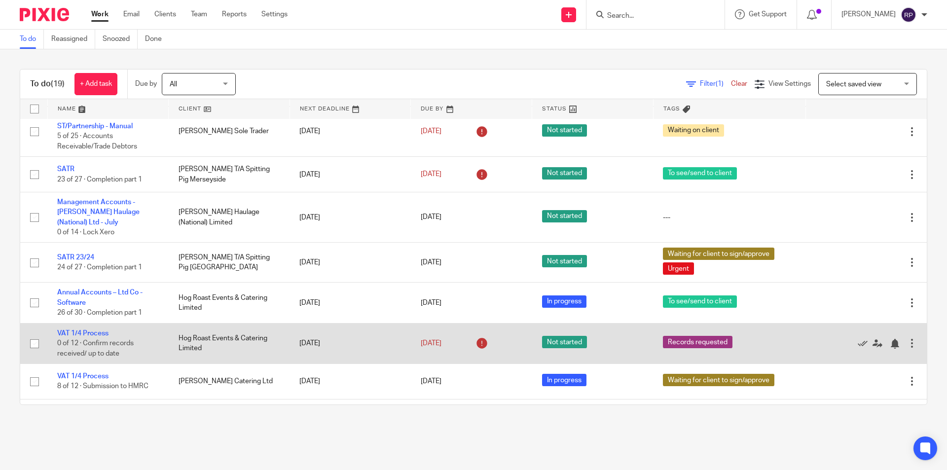
scroll to position [247, 0]
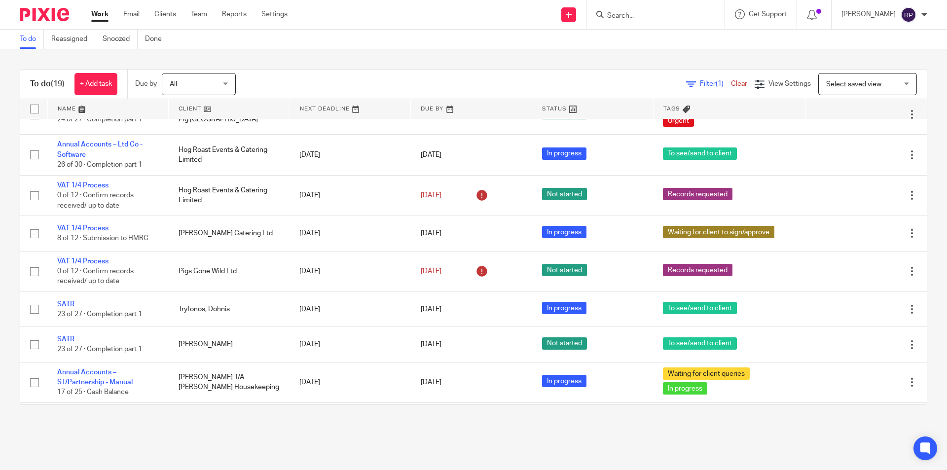
click at [199, 6] on div "Work Email Clients Team Reports Settings Work Email Clients Team Reports Settin…" at bounding box center [191, 14] width 221 height 29
click at [201, 12] on link "Team" at bounding box center [199, 14] width 16 height 10
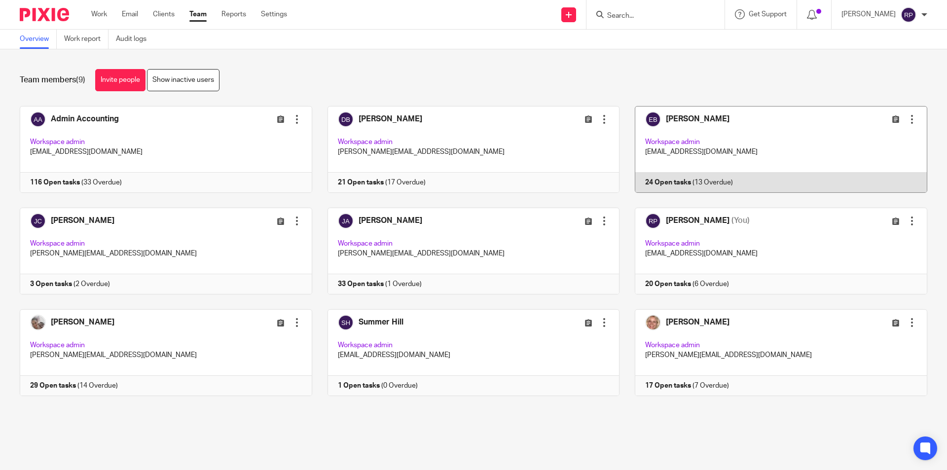
click at [754, 148] on link at bounding box center [773, 149] width 308 height 87
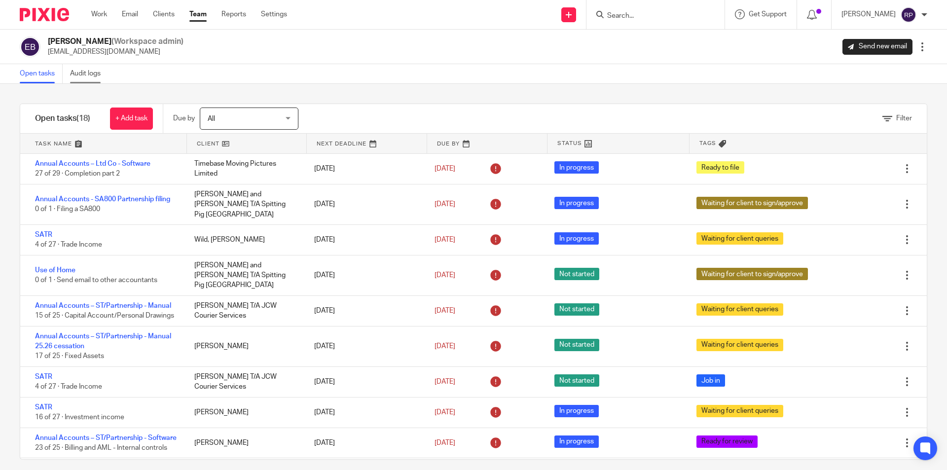
click at [95, 70] on link "Audit logs" at bounding box center [89, 73] width 38 height 19
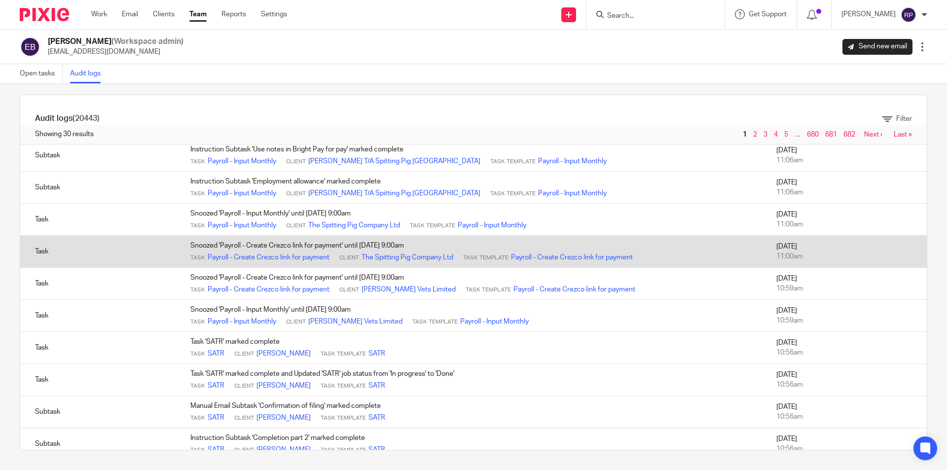
scroll to position [232, 0]
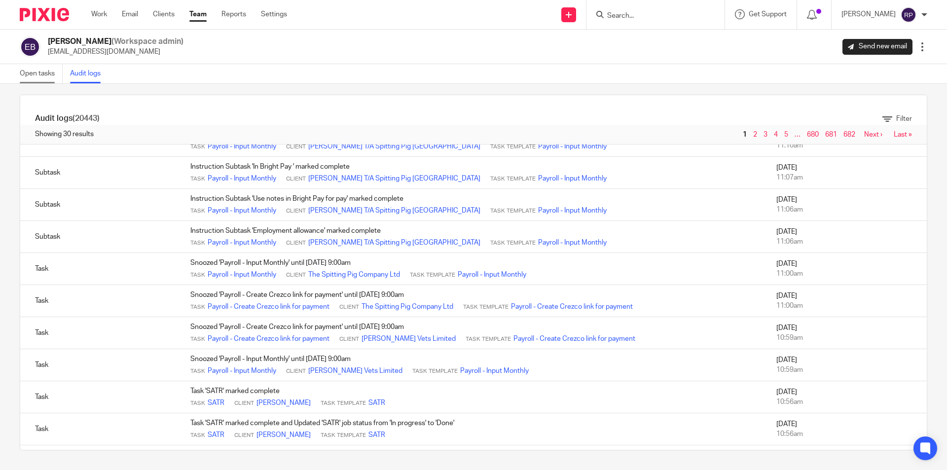
click at [43, 73] on link "Open tasks" at bounding box center [41, 73] width 43 height 19
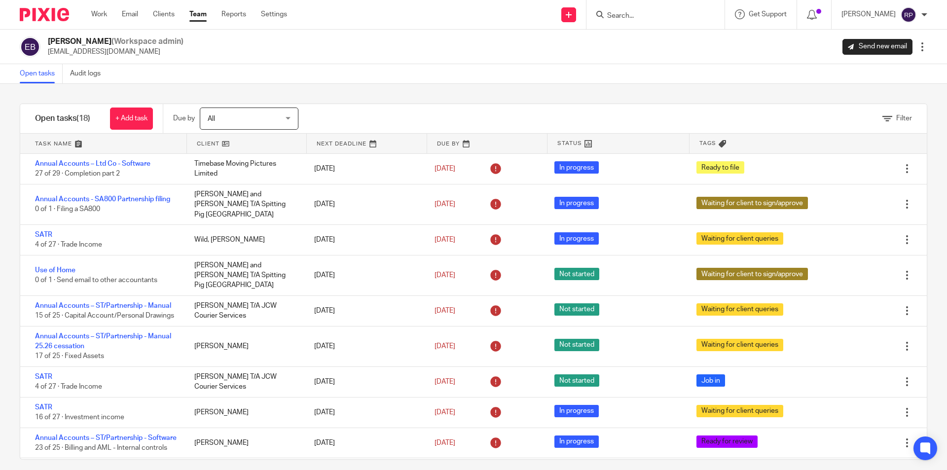
click at [102, 11] on link "Work" at bounding box center [99, 14] width 16 height 10
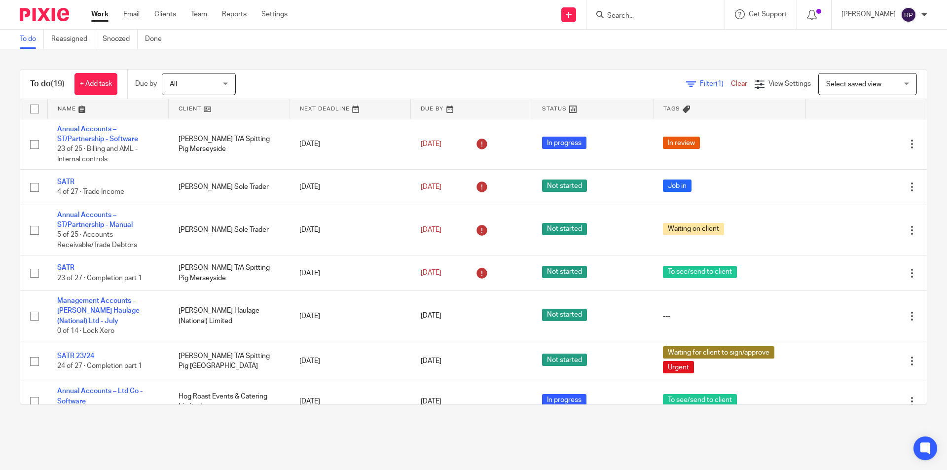
click at [393, 424] on div "To do (19) + Add task Due by All All [DATE] [DATE] This week Next week This mon…" at bounding box center [473, 236] width 947 height 375
